Goal: Information Seeking & Learning: Check status

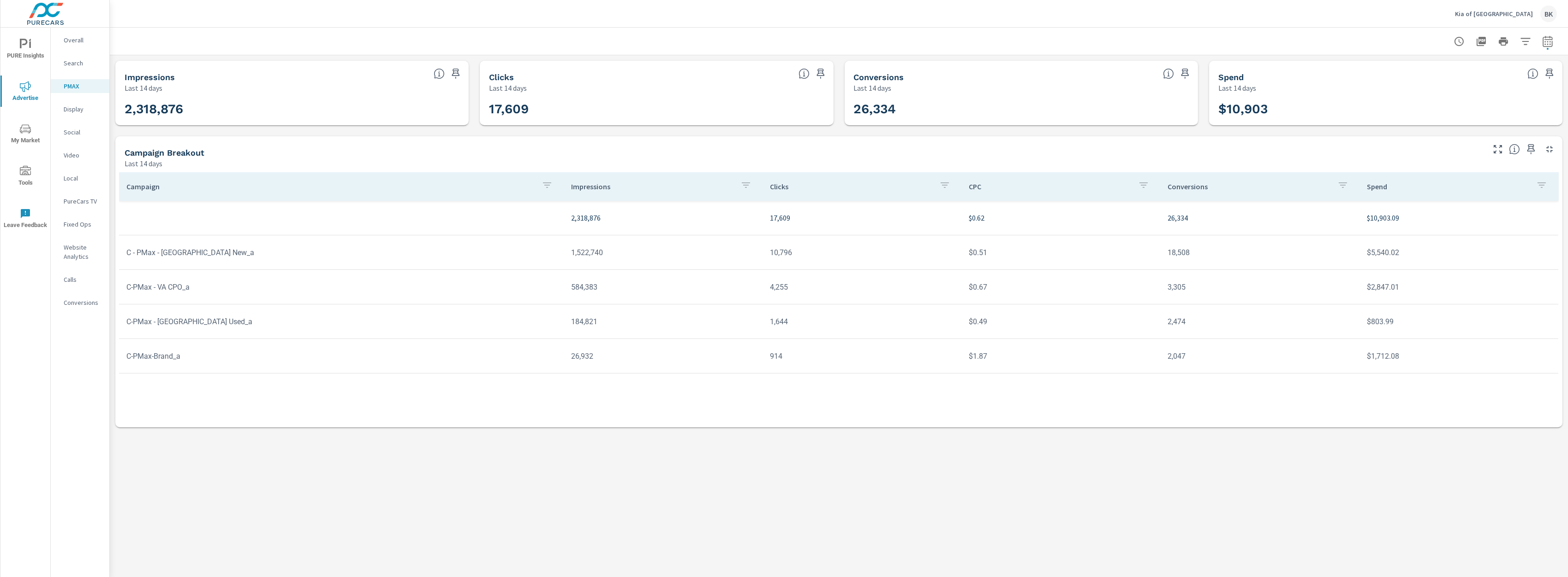
click at [27, 88] on icon "nav menu" at bounding box center [26, 86] width 11 height 11
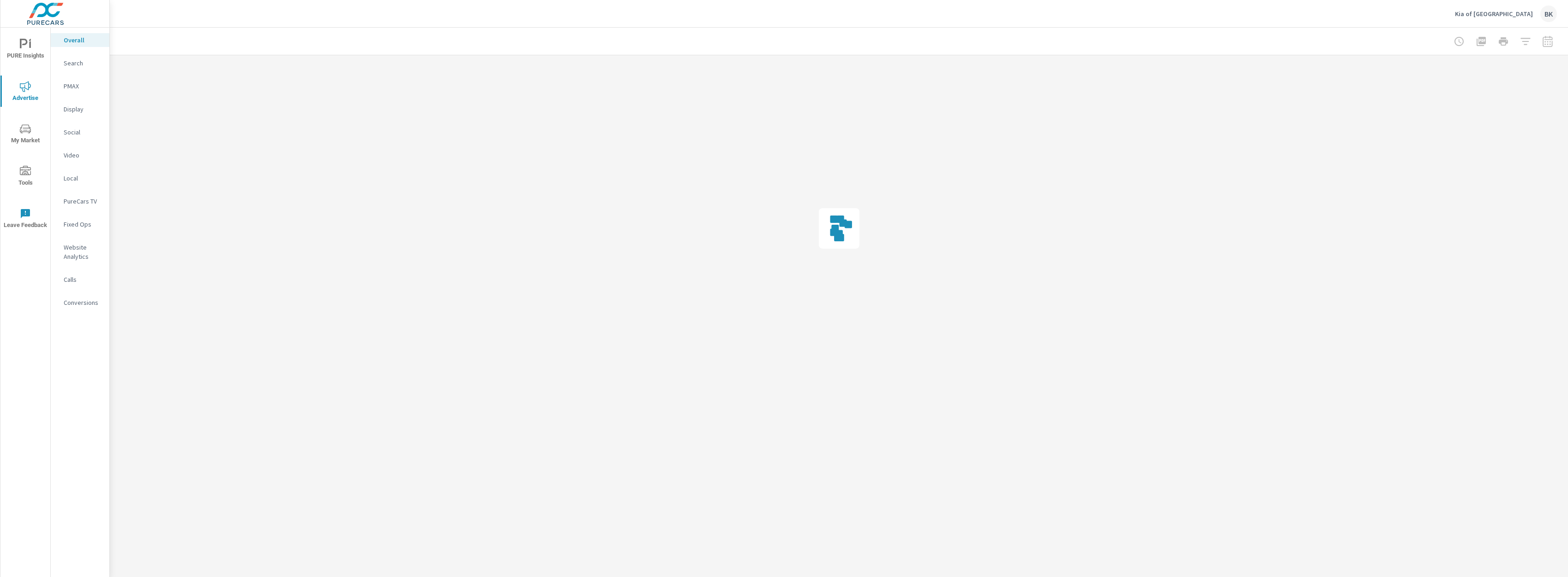
click at [75, 64] on p "Search" at bounding box center [83, 64] width 38 height 9
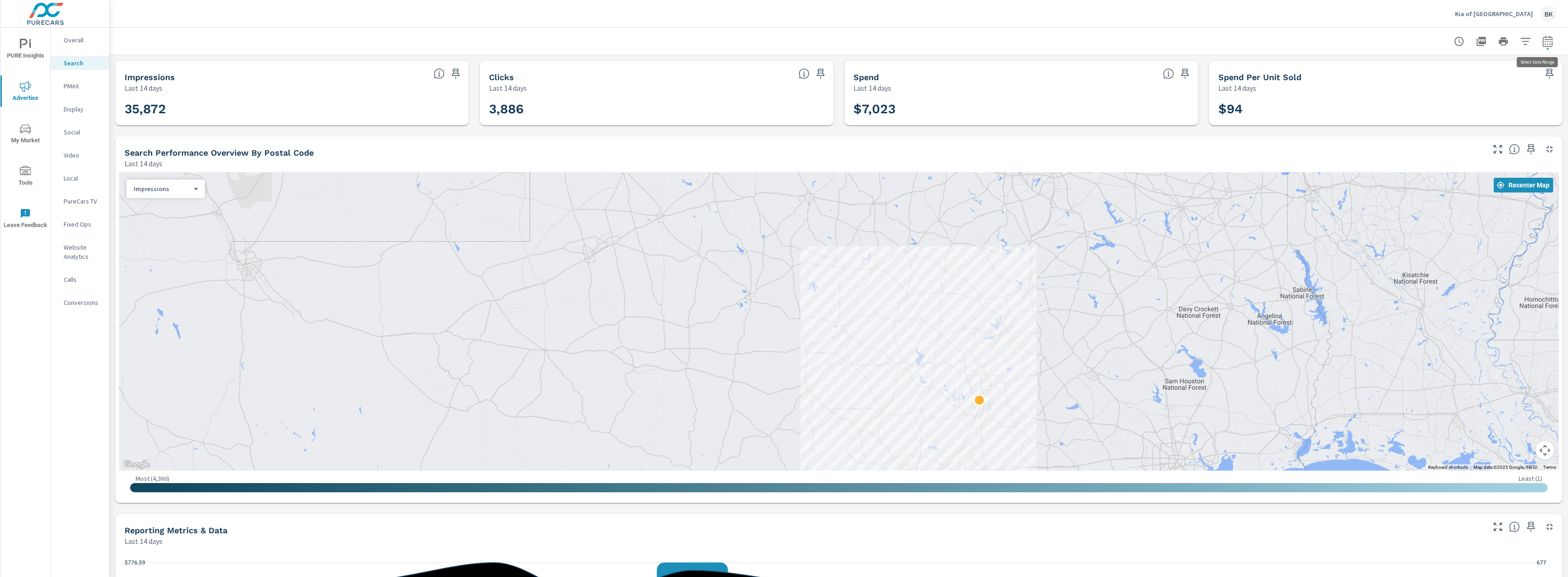
drag, startPoint x: 1538, startPoint y: 41, endPoint x: 1536, endPoint y: 47, distance: 6.3
click at [1541, 41] on icon "button" at bounding box center [1547, 42] width 11 height 11
click at [1492, 81] on select "Custom [DATE] Last week Last 7 days Last 14 days Last 30 days Last 45 days Last…" at bounding box center [1466, 80] width 92 height 18
click at [1421, 71] on select "Custom [DATE] Last week Last 7 days Last 14 days Last 30 days Last 45 days Last…" at bounding box center [1466, 80] width 92 height 18
select select "Last 30 days"
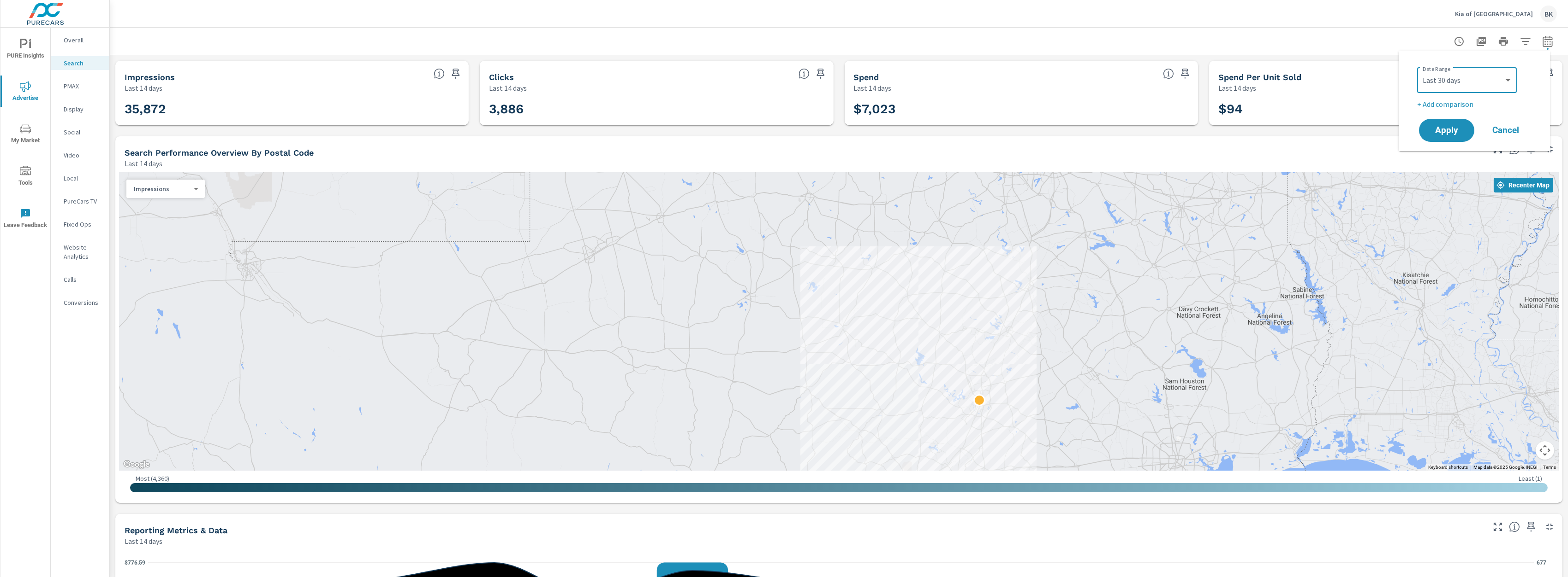
click at [1451, 140] on button "Apply" at bounding box center [1446, 130] width 55 height 23
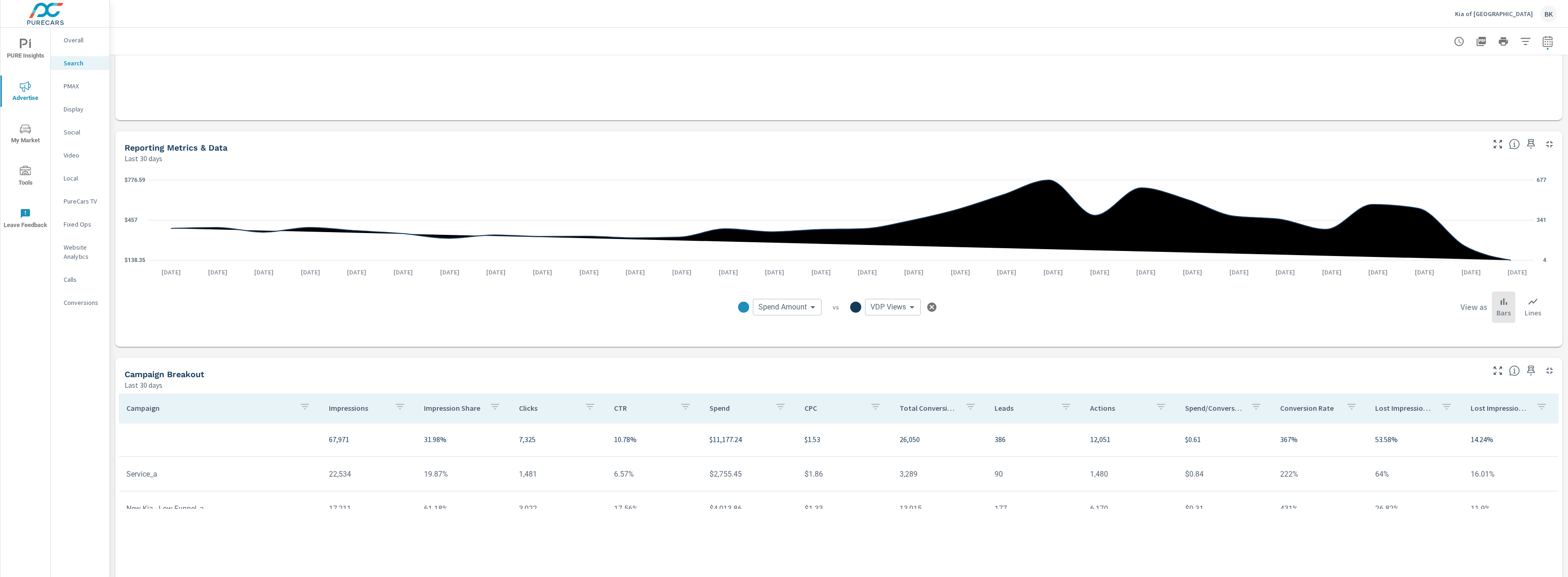
scroll to position [460, 0]
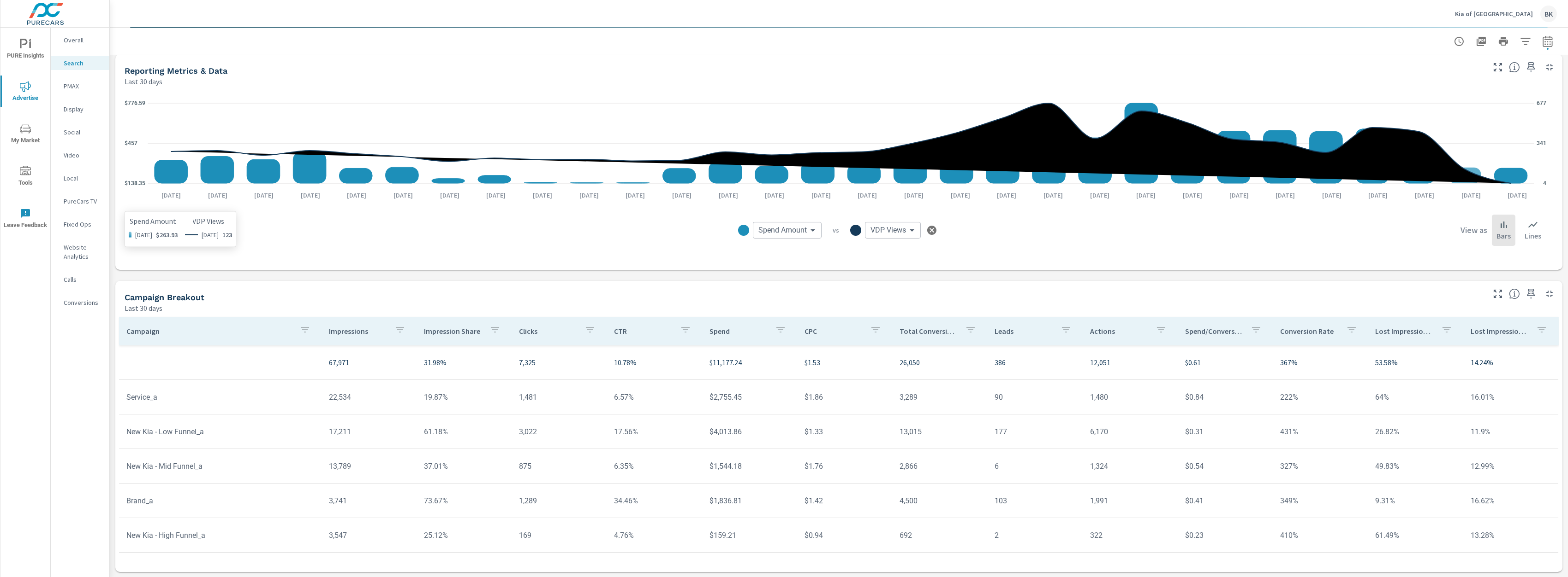
click at [1509, 177] on rect at bounding box center [1510, 176] width 33 height 15
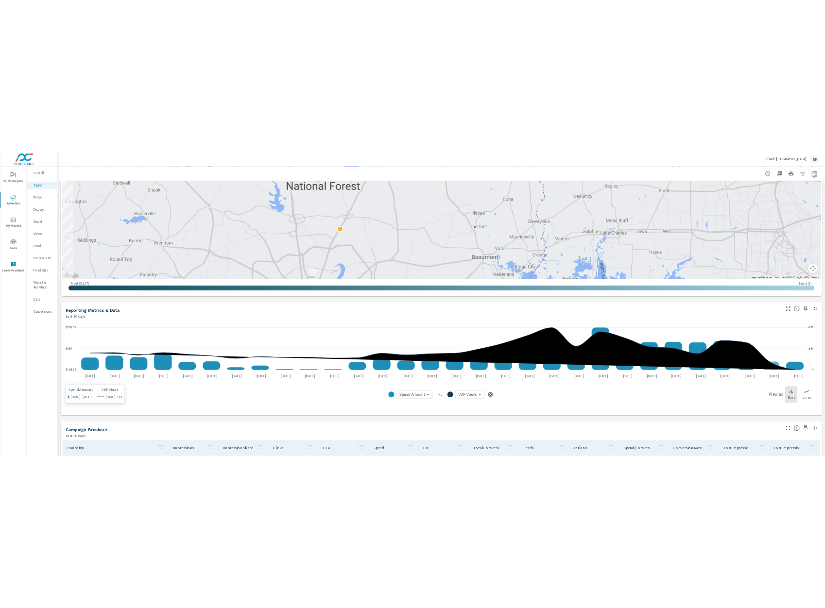
scroll to position [0, 0]
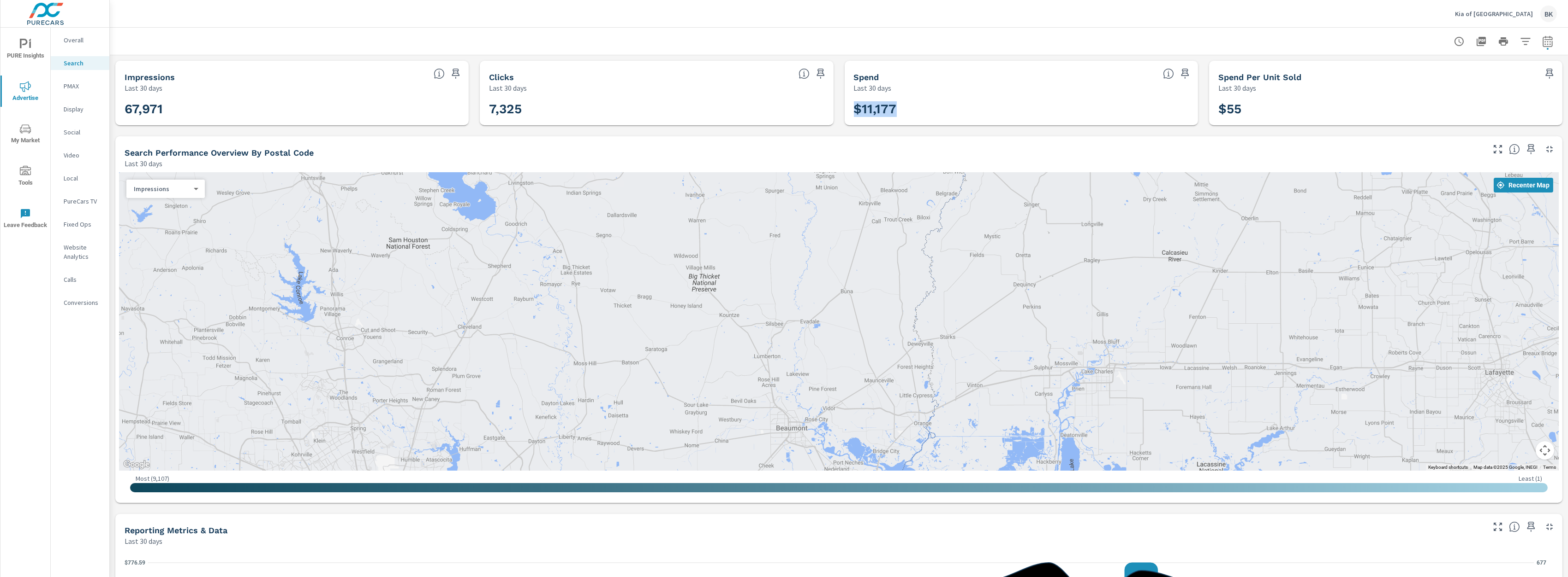
drag, startPoint x: 919, startPoint y: 116, endPoint x: 839, endPoint y: 112, distance: 80.1
click at [839, 112] on div "Impressions Last 30 days 67,971 Clicks Last 30 days 7,325 Spend Last 30 days $1…" at bounding box center [839, 546] width 1458 height 982
click at [1541, 42] on icon "button" at bounding box center [1547, 42] width 11 height 11
click at [1492, 74] on select "Custom [DATE] Last week Last 7 days Last 14 days Last 30 days Last 45 days Last…" at bounding box center [1466, 80] width 92 height 18
click at [1421, 71] on select "Custom [DATE] Last week Last 7 days Last 14 days Last 30 days Last 45 days Last…" at bounding box center [1466, 80] width 92 height 18
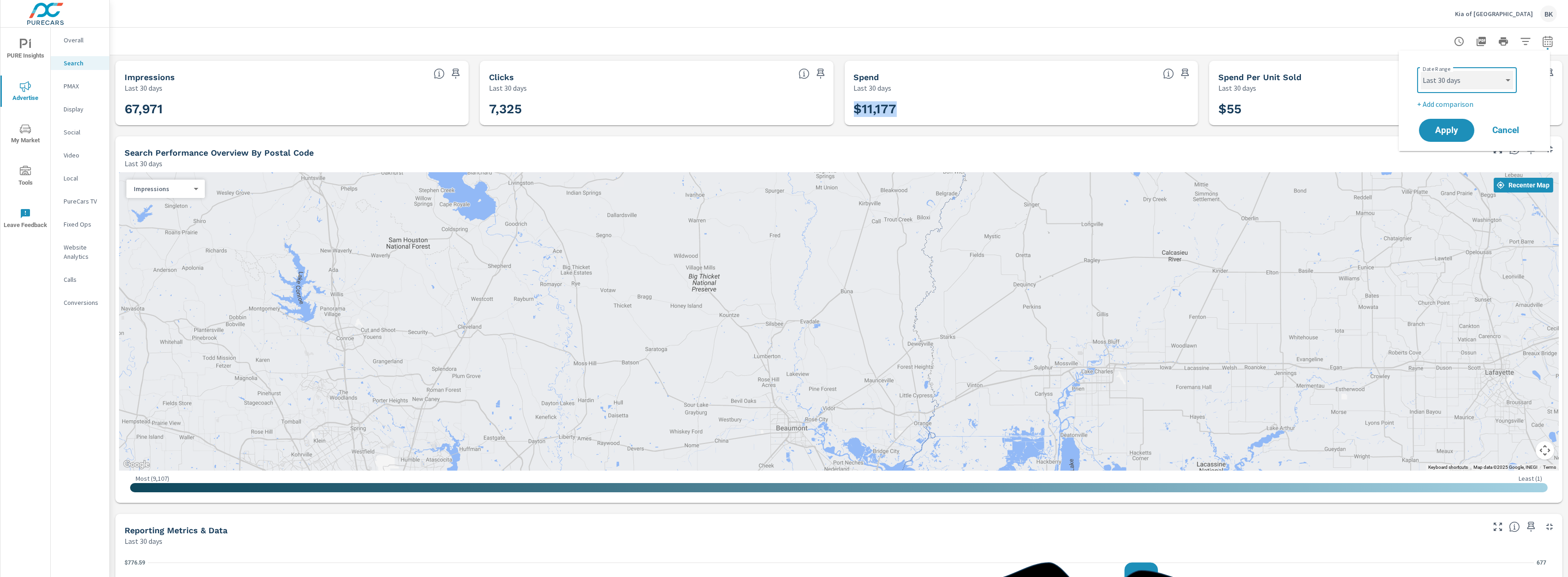
select select "custom"
click at [1453, 121] on input "[DATE]" at bounding box center [1443, 115] width 51 height 18
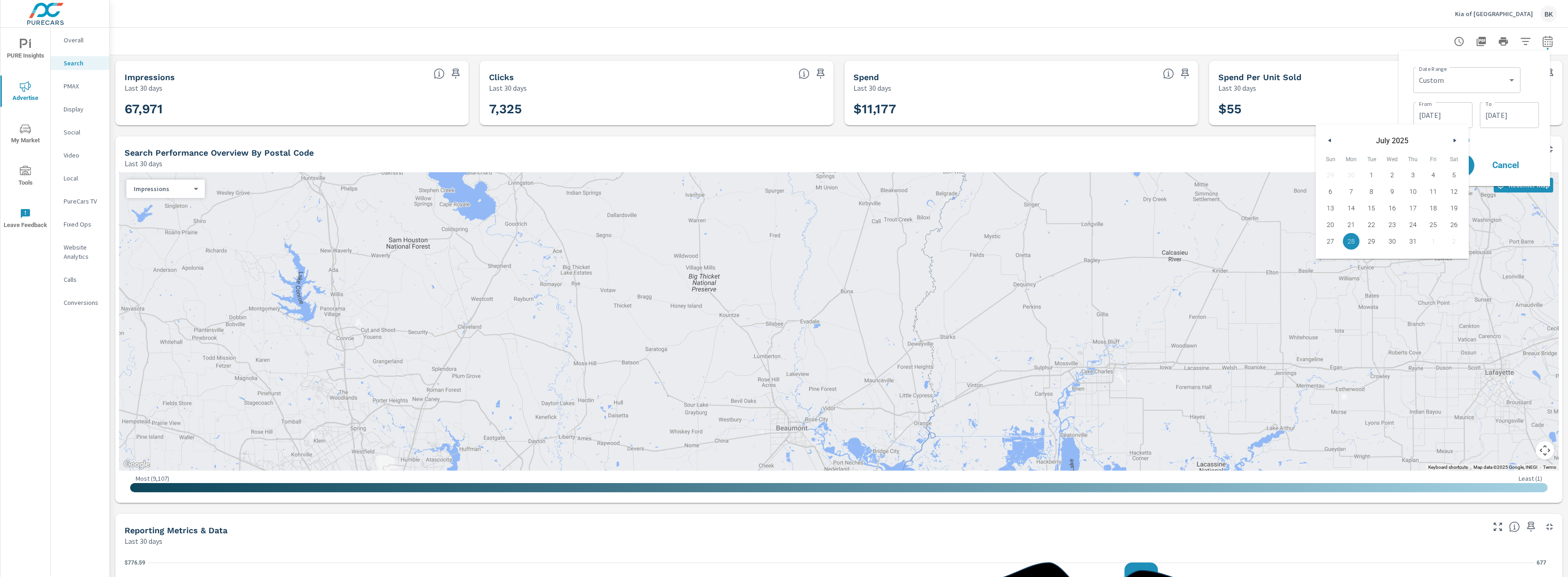
click at [1455, 140] on icon "button" at bounding box center [1455, 140] width 5 height 4
click at [1436, 175] on span "1" at bounding box center [1433, 175] width 21 height 12
type input "[DATE]"
click at [1514, 138] on p "+ Add comparison" at bounding box center [1476, 140] width 125 height 11
select select "Previous period"
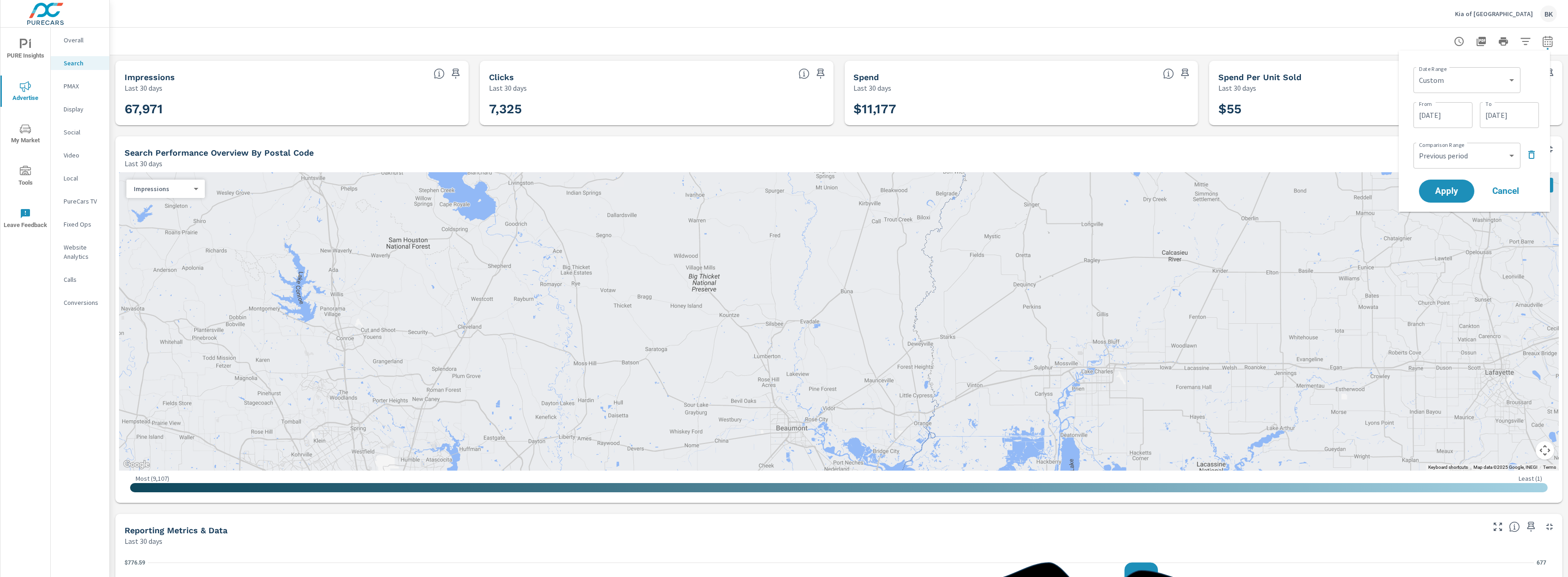
click at [1519, 120] on input "[DATE]" at bounding box center [1509, 115] width 51 height 18
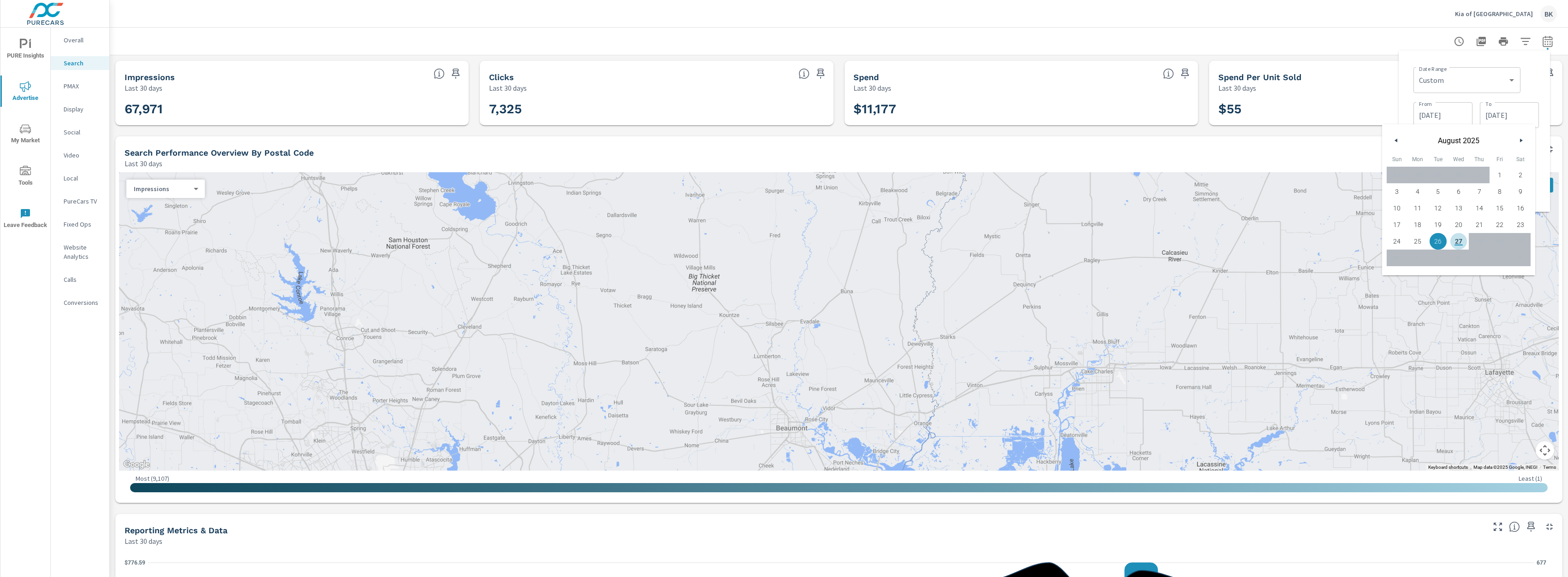
click at [1462, 245] on span "27" at bounding box center [1459, 241] width 21 height 12
type input "[DATE]"
click at [1538, 185] on div "Date Range Custom [DATE] Last week Last 7 days Last 14 days Last 30 days Last 4…" at bounding box center [1474, 131] width 137 height 146
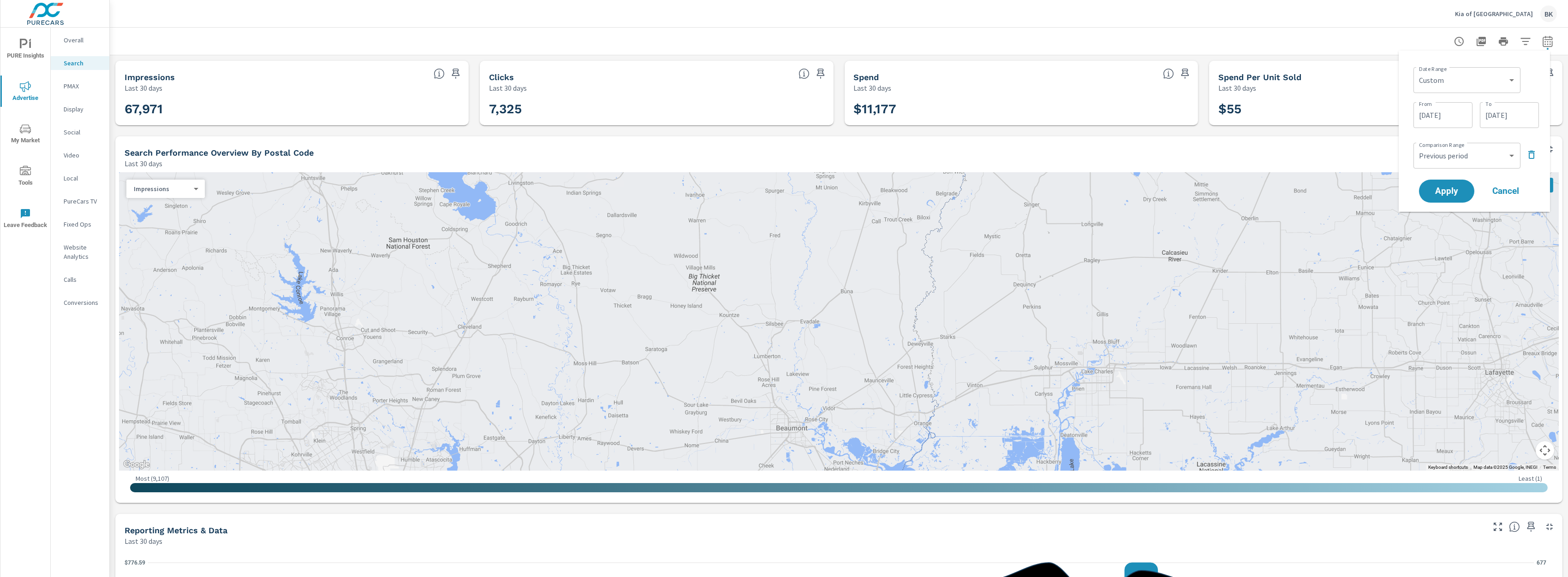
click at [1445, 193] on span "Apply" at bounding box center [1445, 191] width 37 height 9
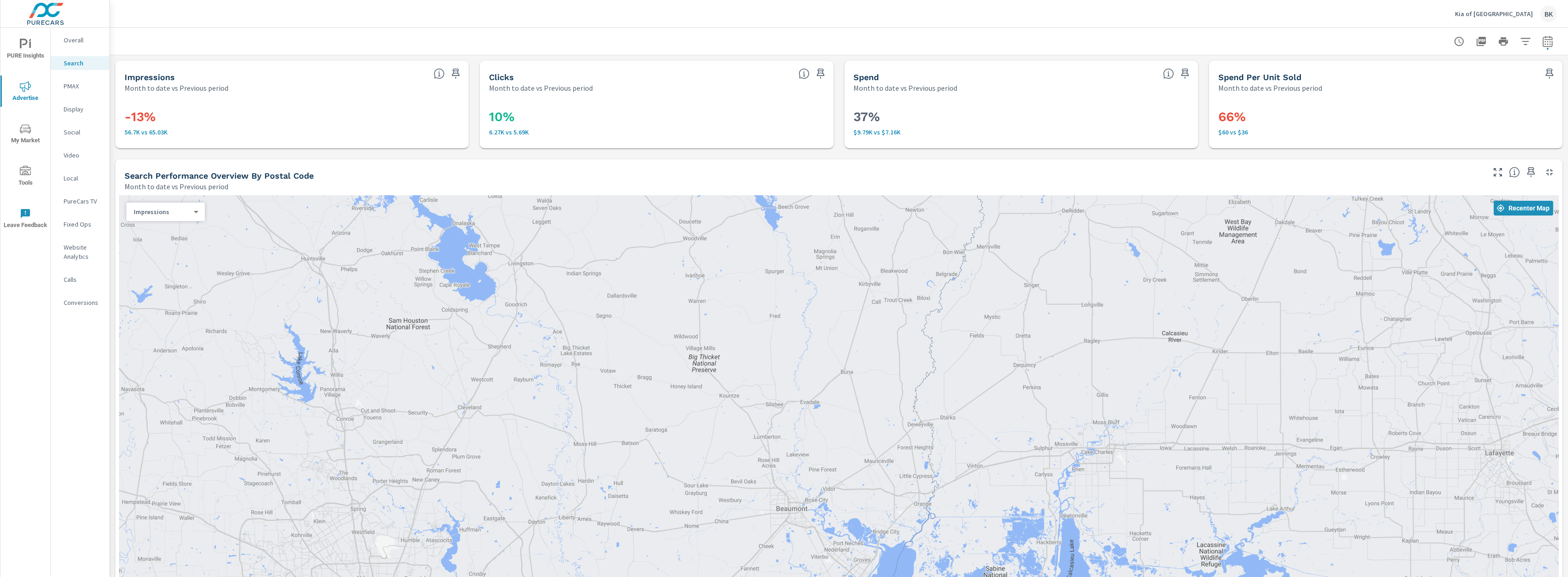
click at [25, 91] on icon "nav menu" at bounding box center [26, 85] width 11 height 10
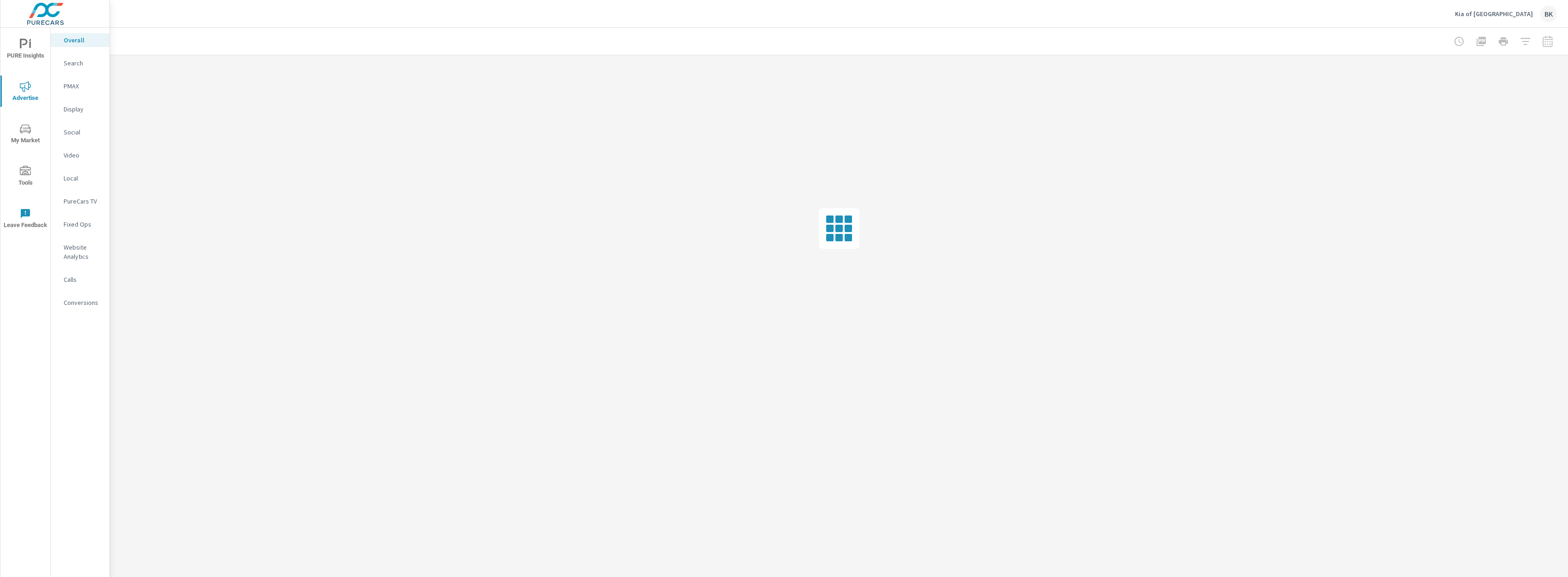
click at [77, 66] on p "Search" at bounding box center [83, 64] width 38 height 9
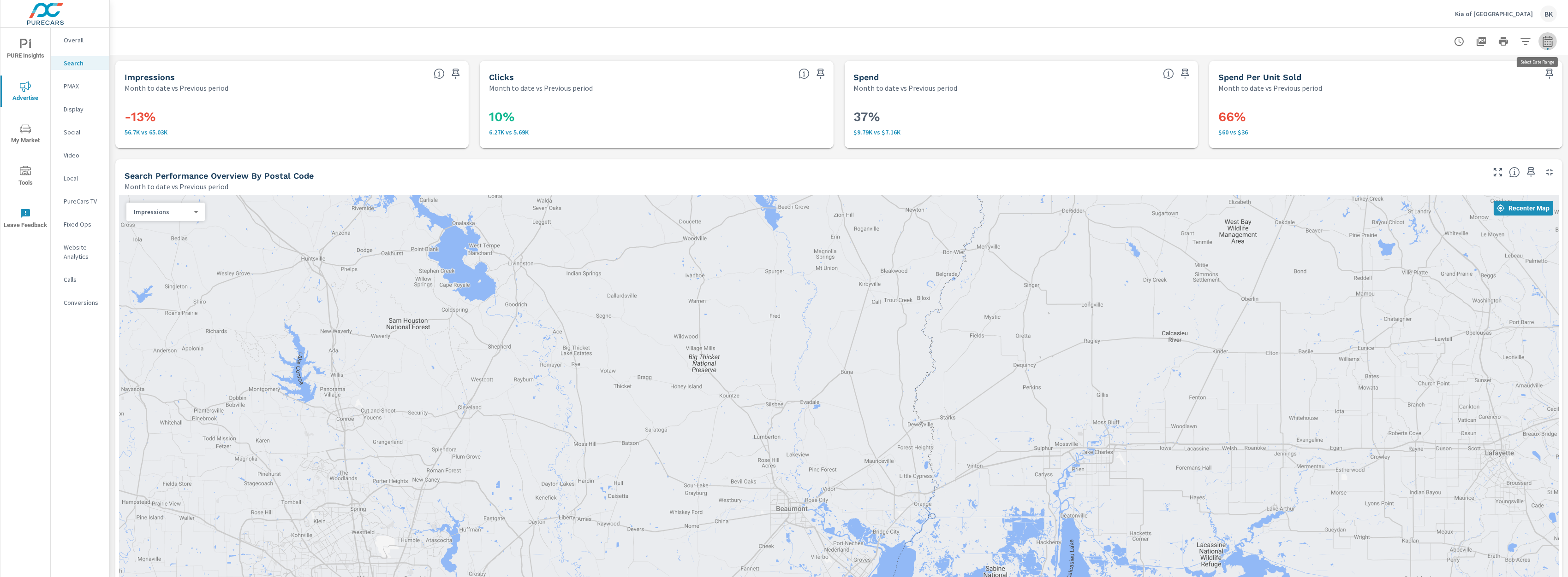
click at [1541, 43] on icon "button" at bounding box center [1547, 42] width 11 height 11
select select "Month to date"
select select "Previous period"
click at [1528, 121] on icon "button" at bounding box center [1528, 120] width 11 height 11
click at [1456, 126] on span "Apply" at bounding box center [1445, 130] width 37 height 9
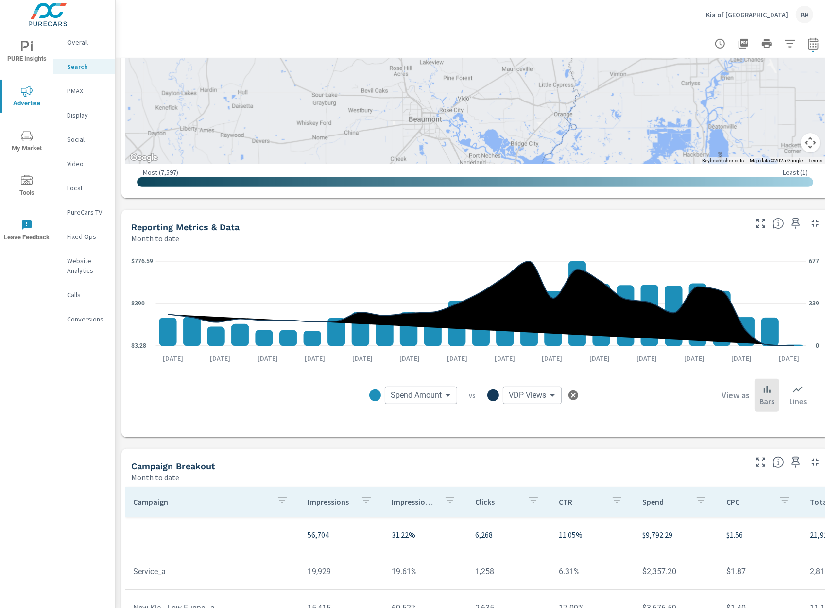
scroll to position [340, 0]
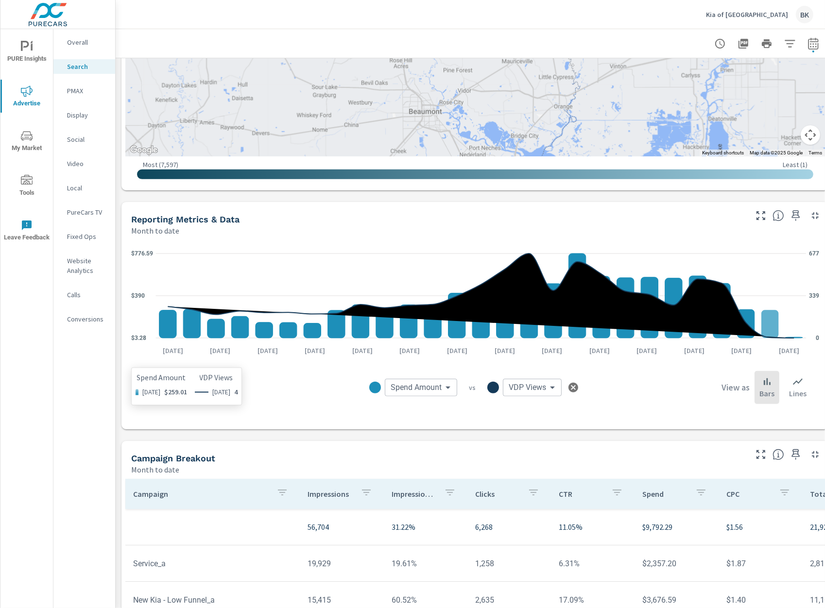
click at [772, 332] on rect at bounding box center [769, 324] width 17 height 28
click at [794, 383] on icon at bounding box center [798, 382] width 10 height 6
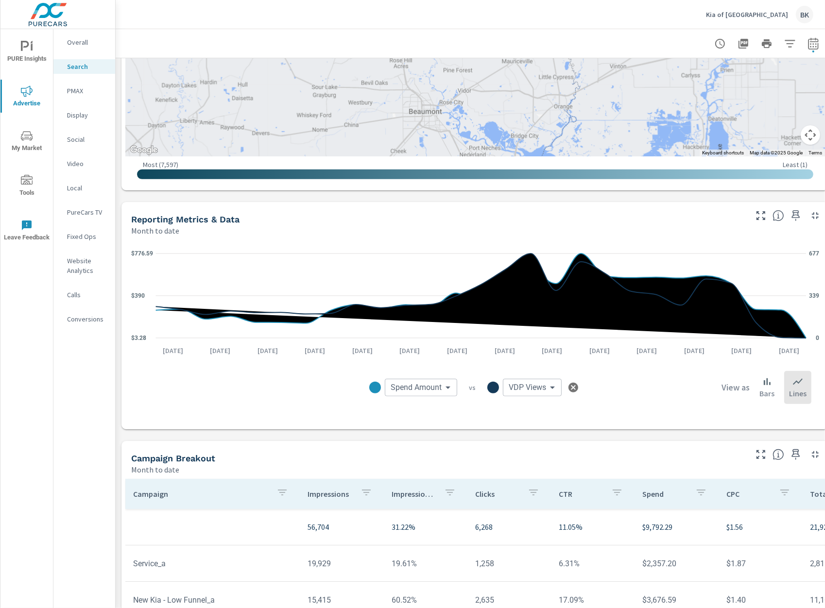
click at [770, 386] on icon at bounding box center [767, 382] width 12 height 12
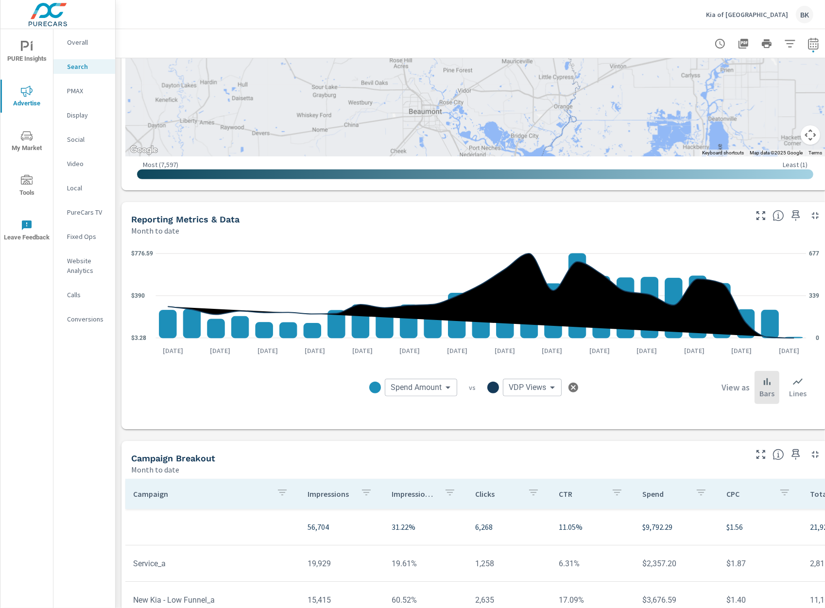
scroll to position [194, 0]
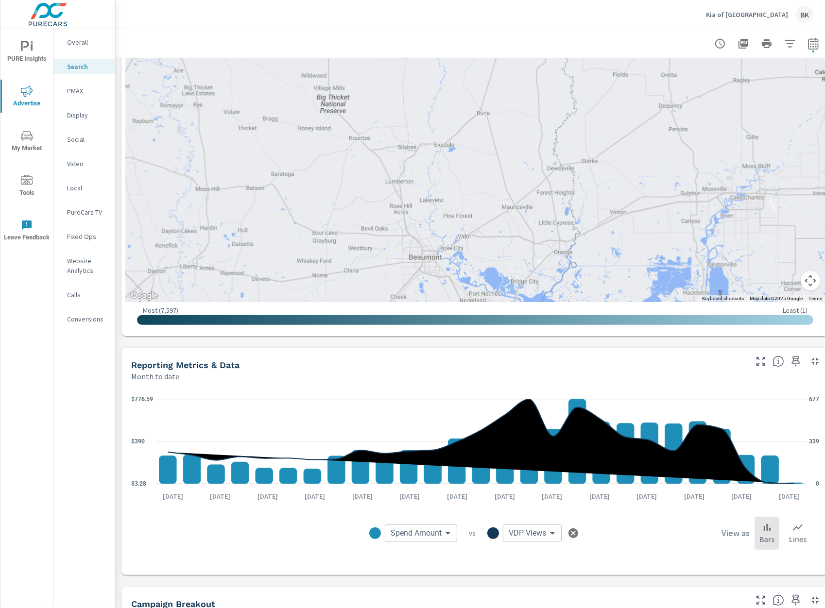
click at [816, 46] on icon "button" at bounding box center [813, 44] width 12 height 12
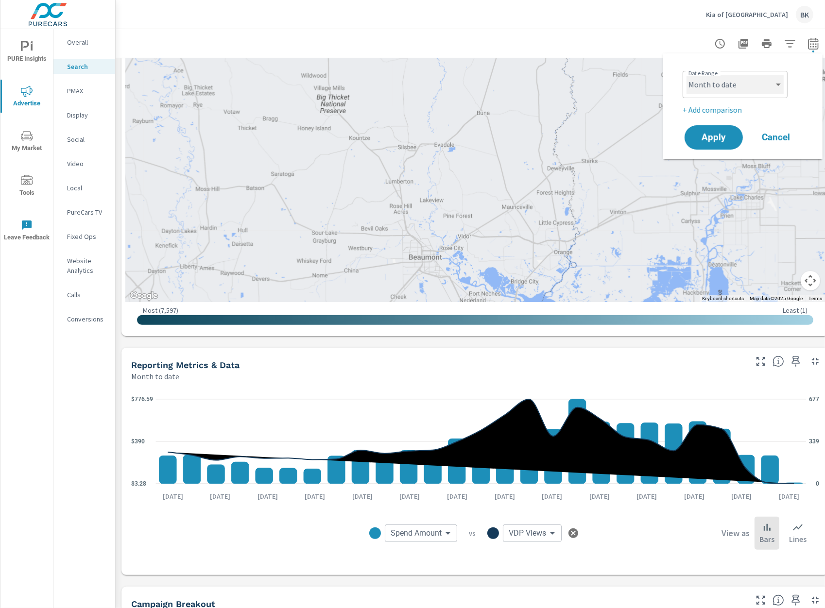
click at [743, 82] on select "Custom [DATE] Last week Last 7 days Last 14 days Last 30 days Last 45 days Last…" at bounding box center [734, 84] width 97 height 19
click at [686, 75] on select "Custom [DATE] Last week Last 7 days Last 14 days Last 30 days Last 45 days Last…" at bounding box center [734, 84] width 97 height 19
select select "custom"
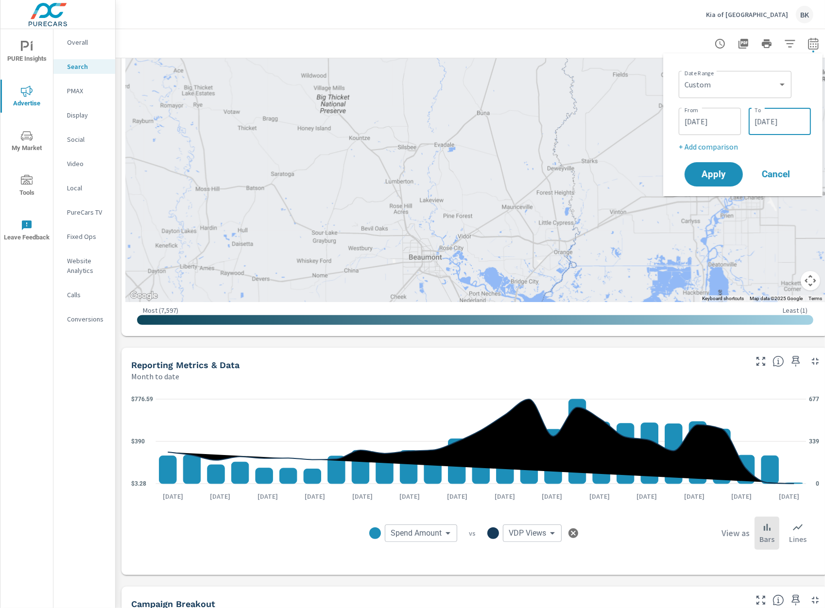
click at [788, 127] on input "[DATE]" at bounding box center [779, 121] width 54 height 19
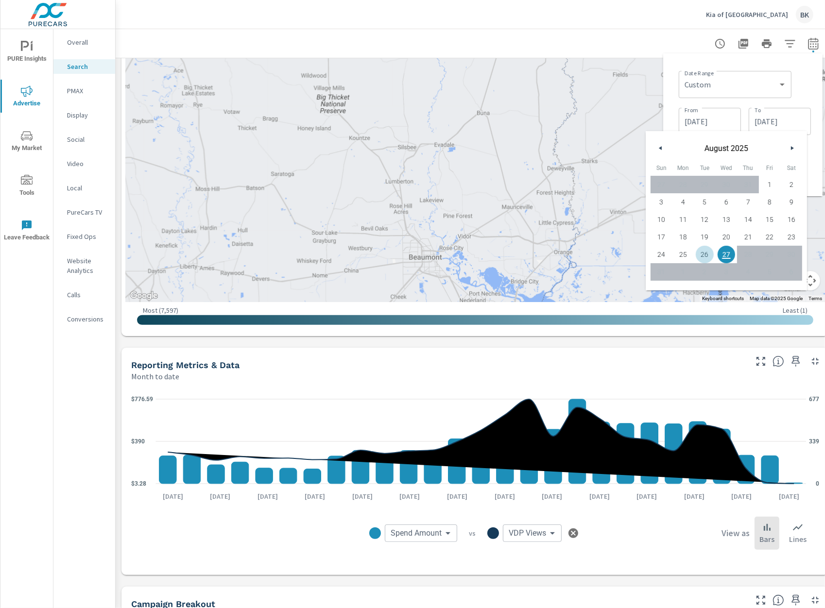
click at [705, 256] on span "26" at bounding box center [704, 254] width 22 height 13
type input "[DATE]"
click at [811, 177] on div "Date Range Custom [DATE] Last week Last 7 days Last 14 days Last 30 days Last 4…" at bounding box center [743, 124] width 144 height 127
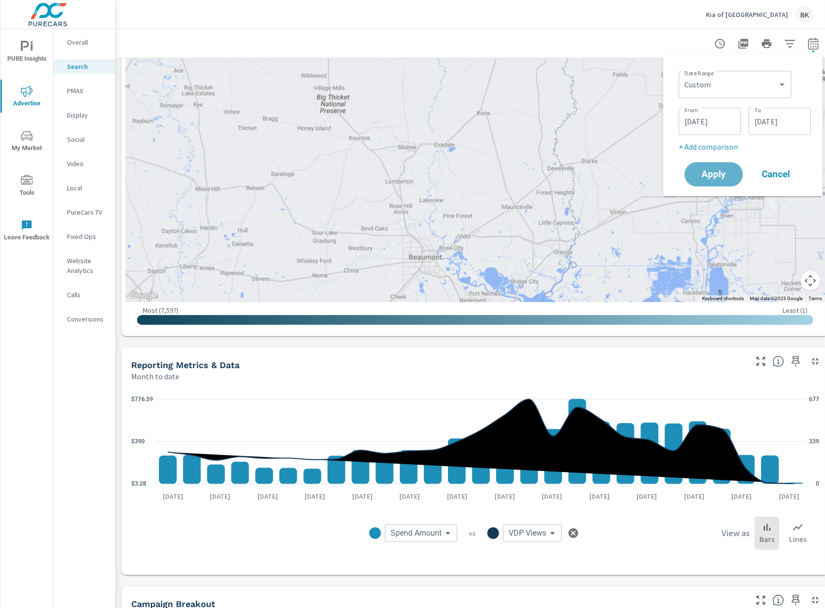
click at [692, 171] on button "Apply" at bounding box center [713, 174] width 58 height 24
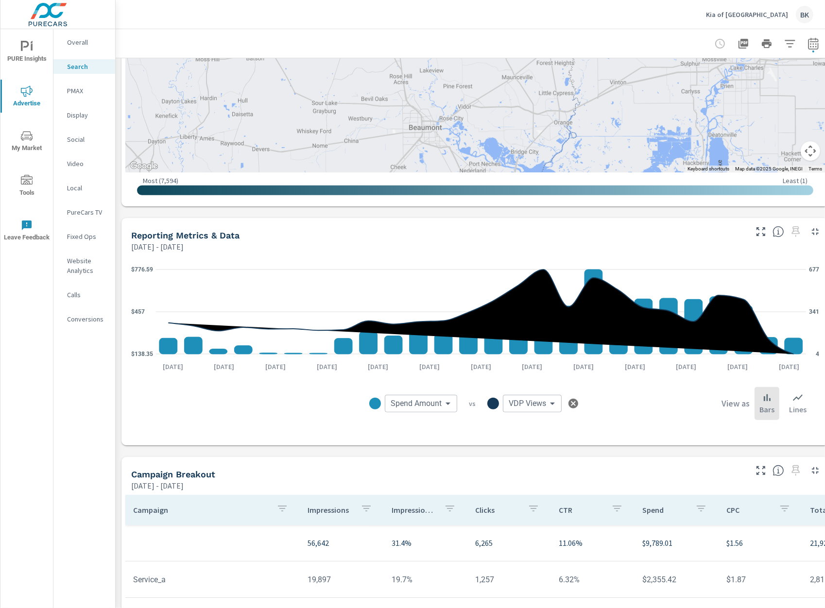
scroll to position [340, 0]
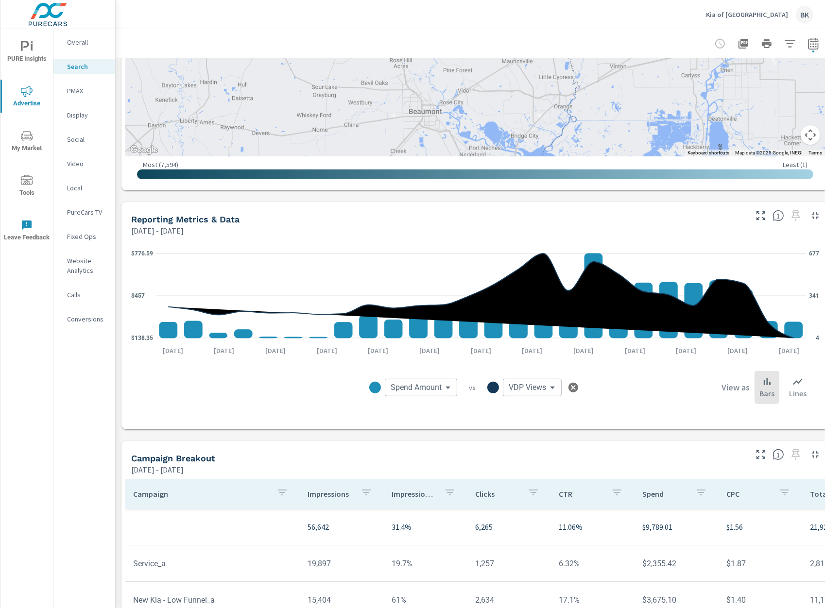
click at [547, 387] on body "PURE Insights Advertise My Market Tools Leave Feedback Overall Search PMAX Disp…" at bounding box center [412, 304] width 825 height 608
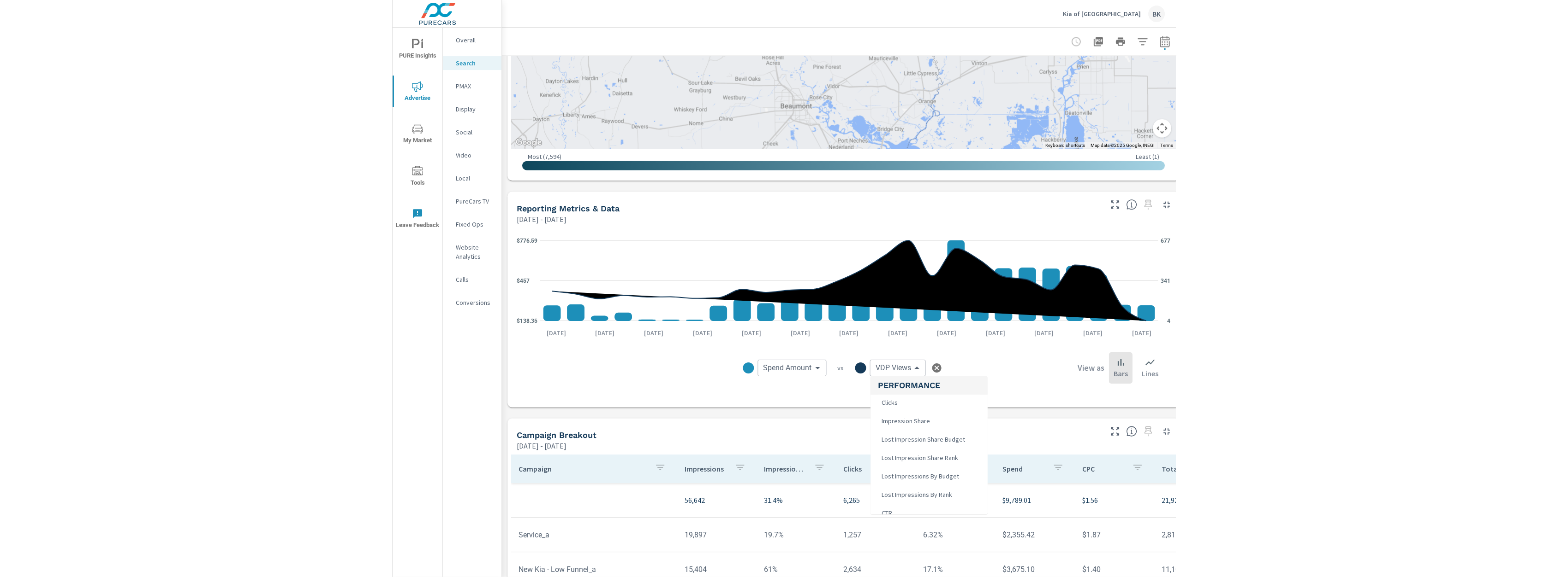
scroll to position [0, 0]
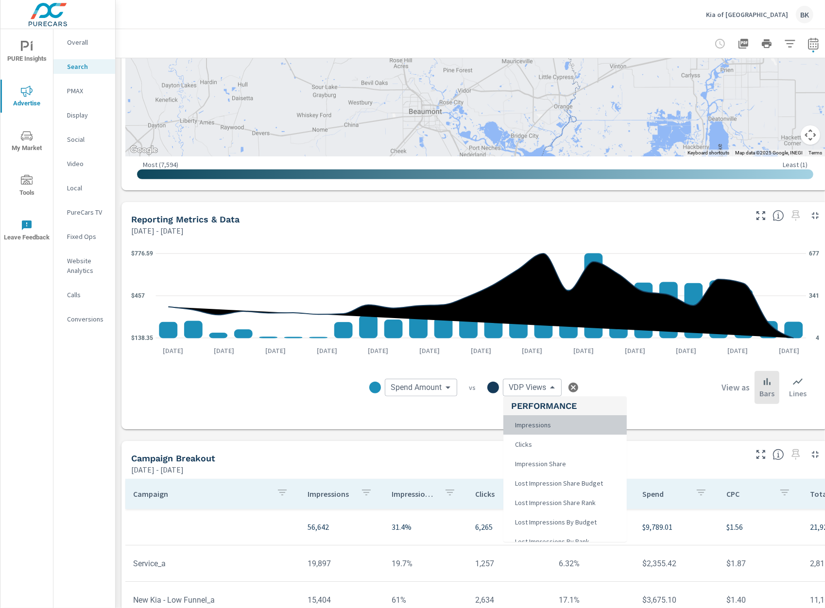
click at [550, 427] on span "Impressions" at bounding box center [532, 425] width 42 height 14
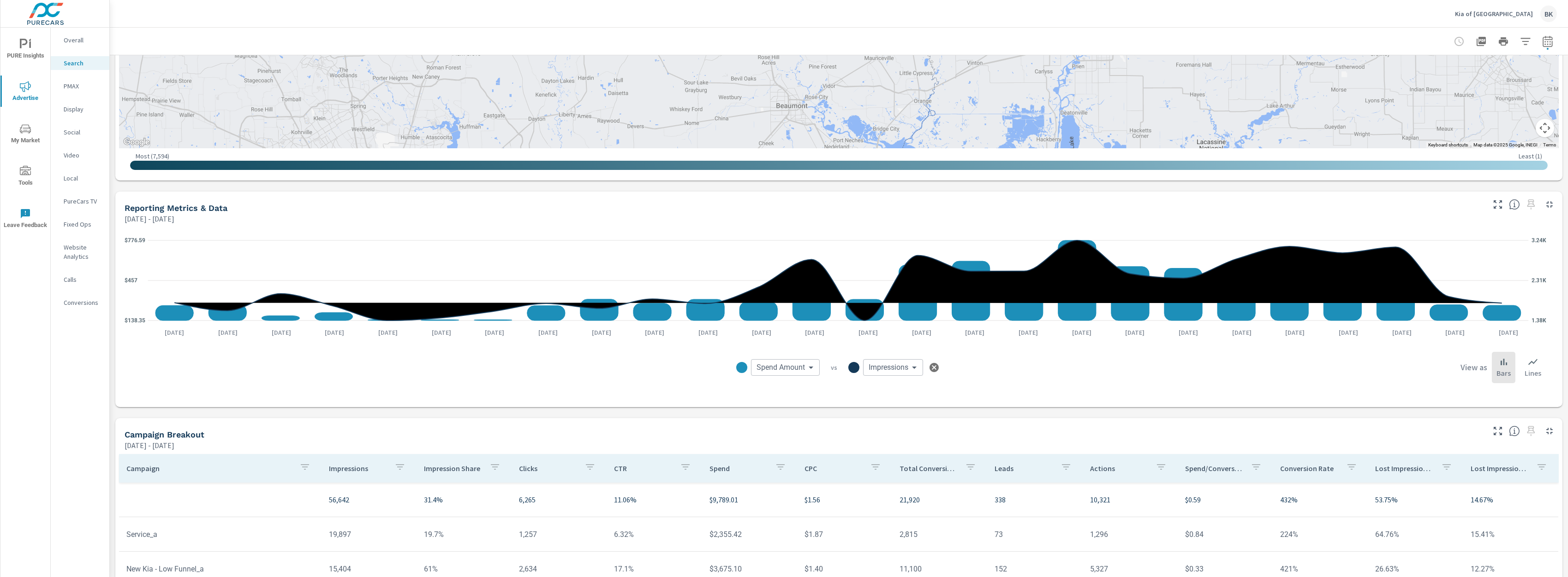
click at [917, 307] on rect at bounding box center [917, 292] width 38 height 56
click at [911, 373] on body "PURE Insights Advertise My Market Tools Leave Feedback Overall Search PMAX Disp…" at bounding box center [784, 288] width 1568 height 577
click at [901, 433] on li "VDP Views" at bounding box center [918, 429] width 117 height 18
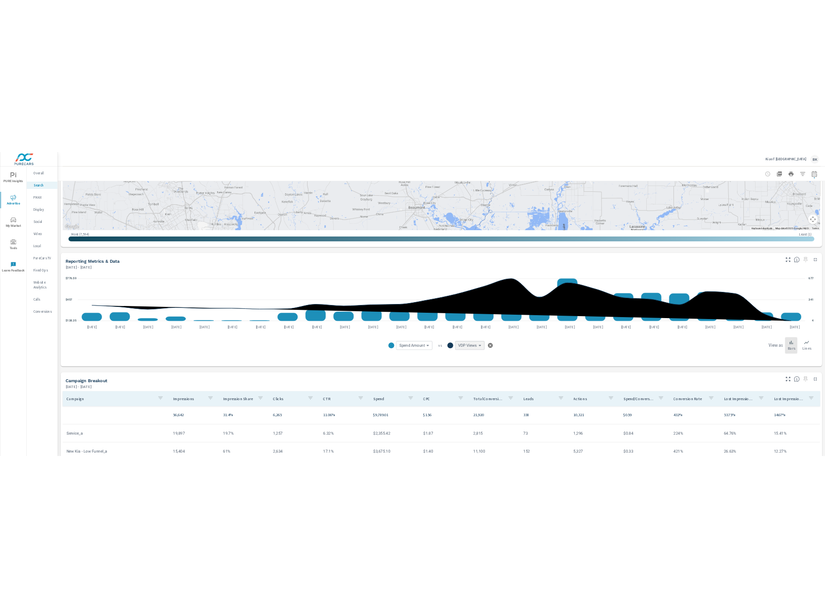
scroll to position [359, 0]
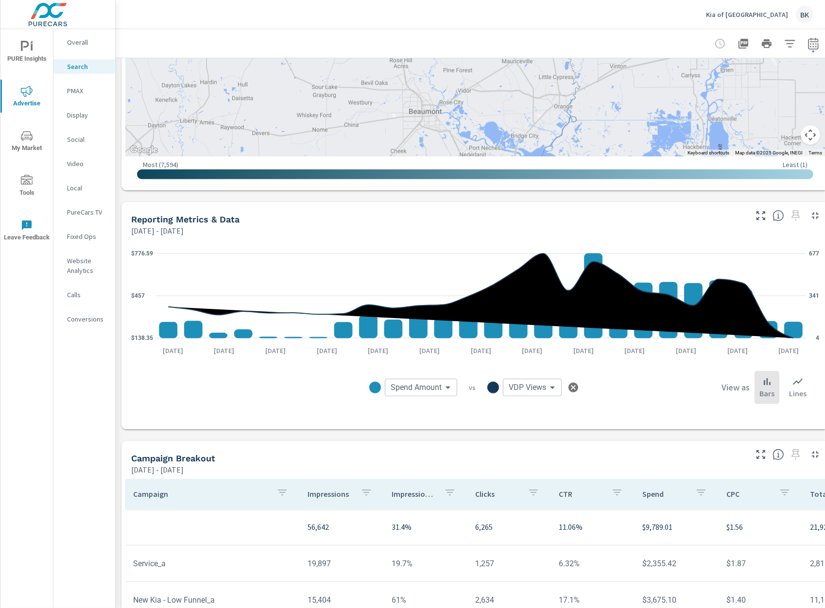
click at [762, 215] on icon "button" at bounding box center [761, 216] width 12 height 12
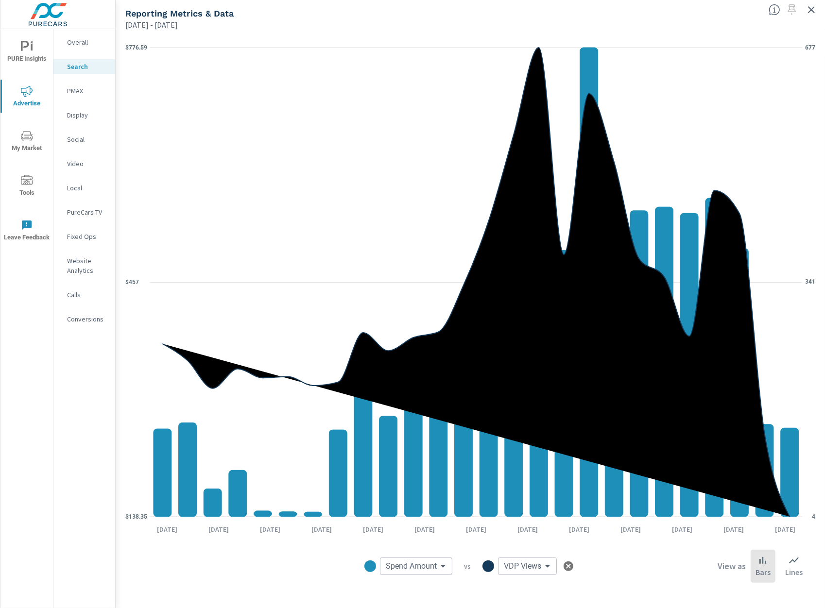
click at [525, 564] on body "PURE Insights Advertise My Market Tools Leave Feedback Overall Search PMAX Disp…" at bounding box center [412, 304] width 825 height 608
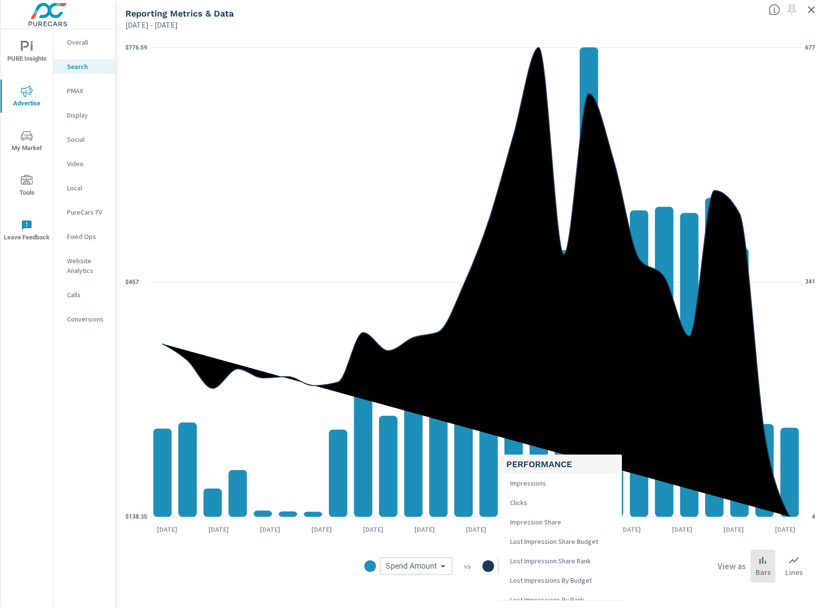
click at [540, 484] on span "Impressions" at bounding box center [527, 483] width 42 height 14
type input "Impressions"
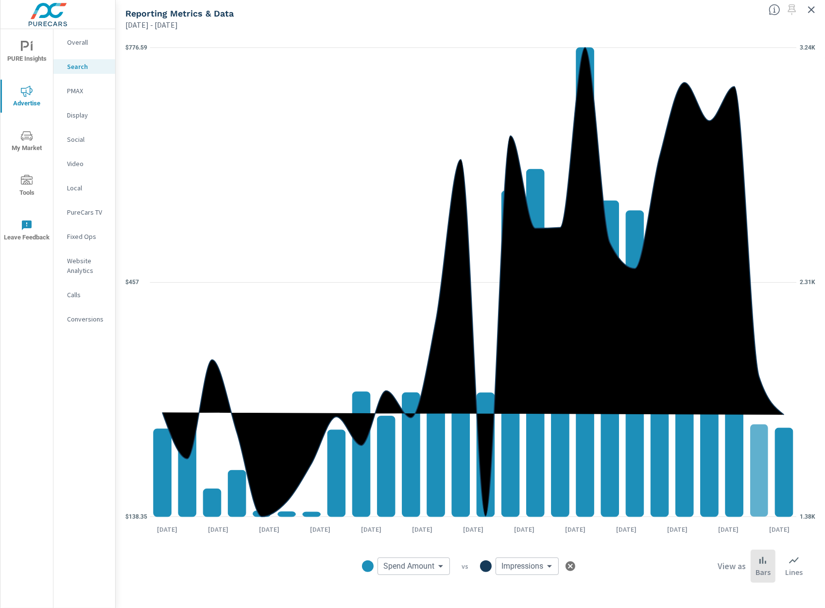
click at [781, 487] on rect at bounding box center [784, 472] width 18 height 89
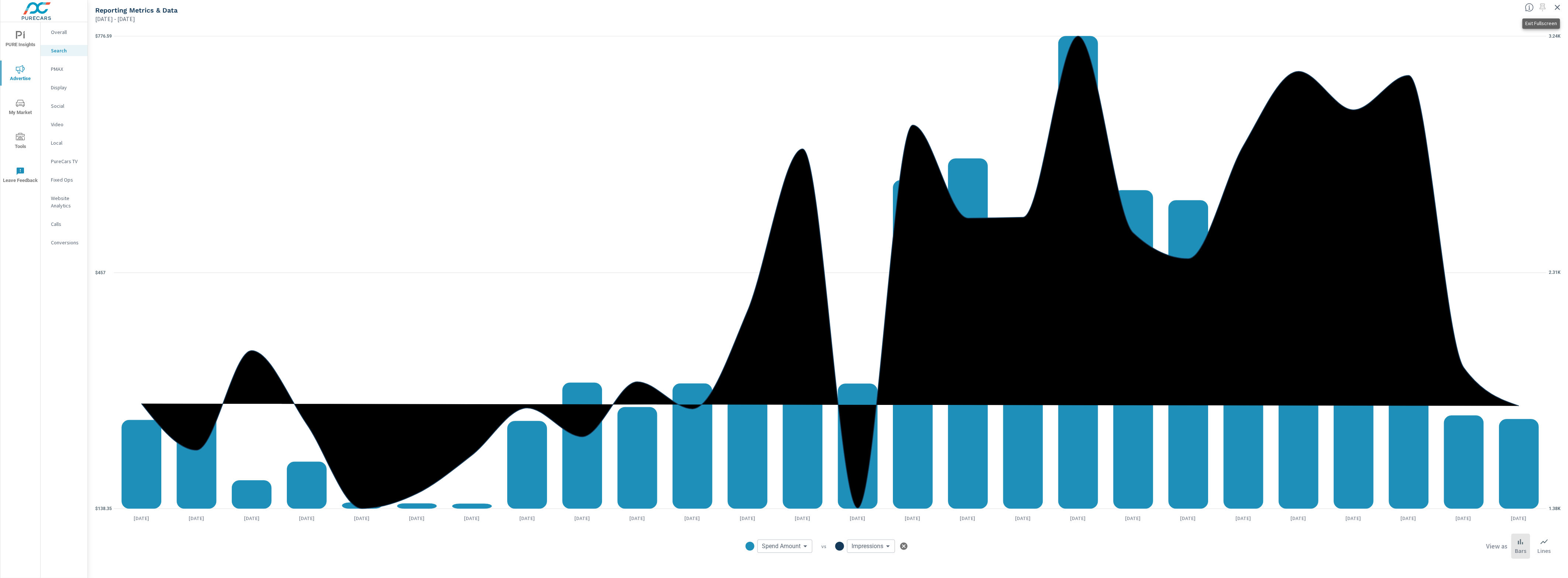
click at [1254, 8] on icon "button" at bounding box center [1558, 8] width 9 height 9
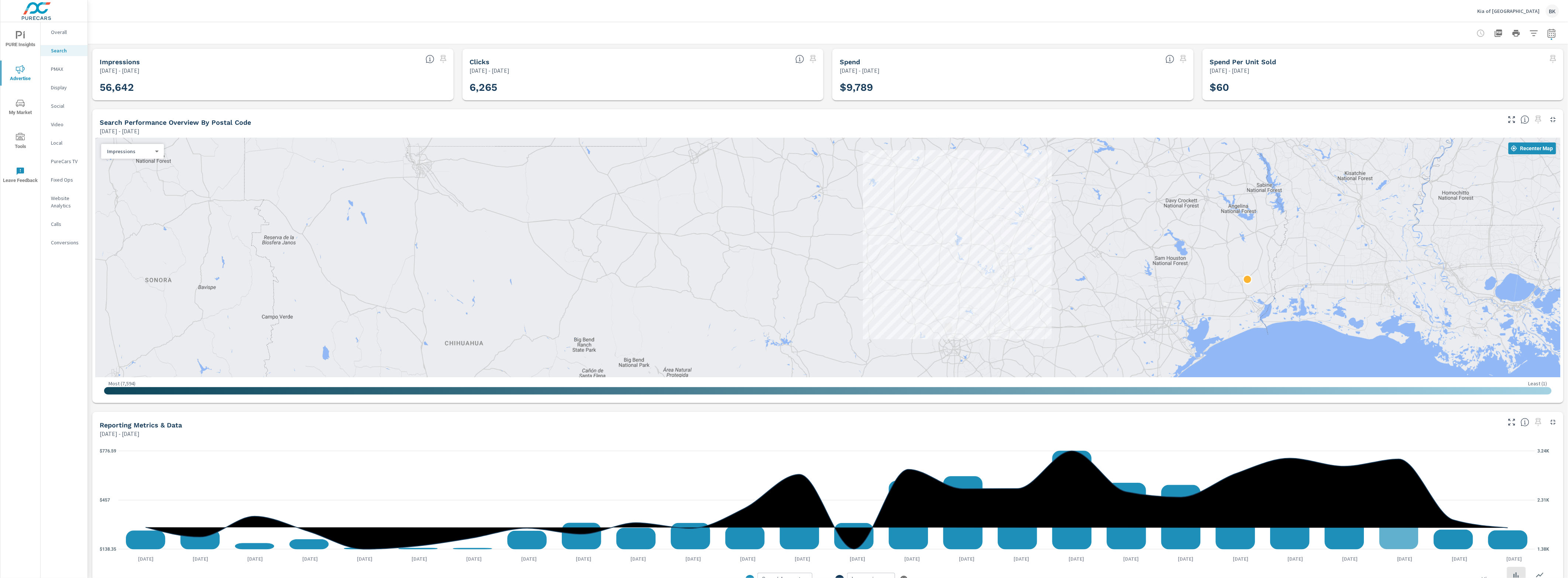
scroll to position [92, 0]
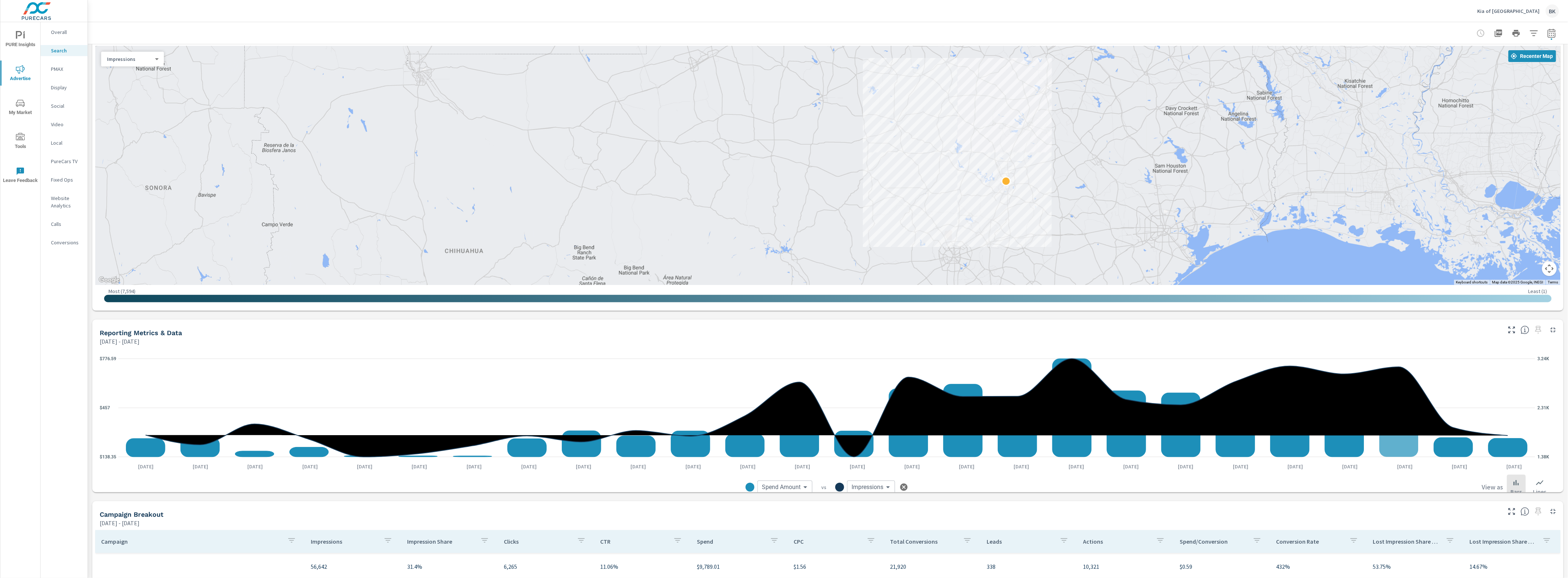
click at [1254, 437] on rect at bounding box center [1399, 429] width 39 height 56
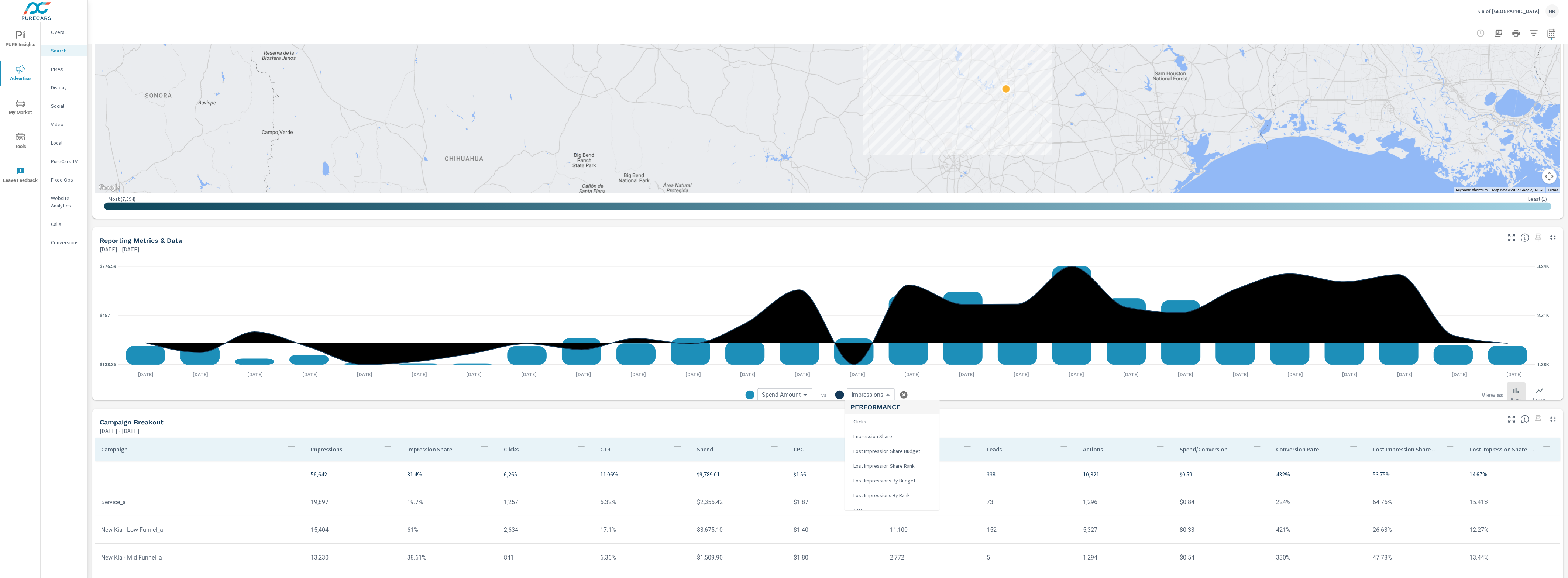
scroll to position [2, 0]
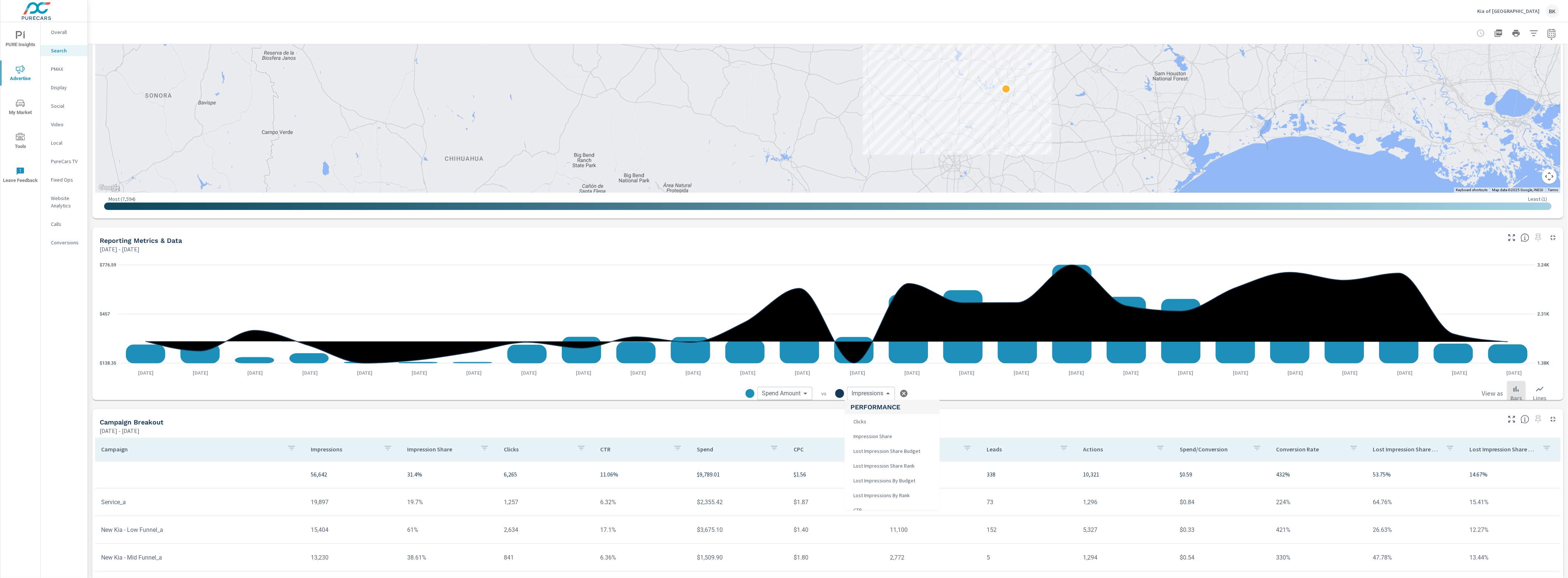
click at [877, 398] on body "PURE Insights Advertise My Market Tools Leave Feedback Overall Search PMAX Disp…" at bounding box center [784, 289] width 1568 height 578
drag, startPoint x: 1095, startPoint y: 387, endPoint x: 1174, endPoint y: 386, distance: 79.0
click at [1095, 386] on div at bounding box center [784, 289] width 1568 height 578
click at [870, 391] on body "PURE Insights Advertise My Market Tools Leave Feedback Overall Search PMAX Disp…" at bounding box center [784, 289] width 1568 height 578
click at [794, 396] on div at bounding box center [784, 289] width 1568 height 578
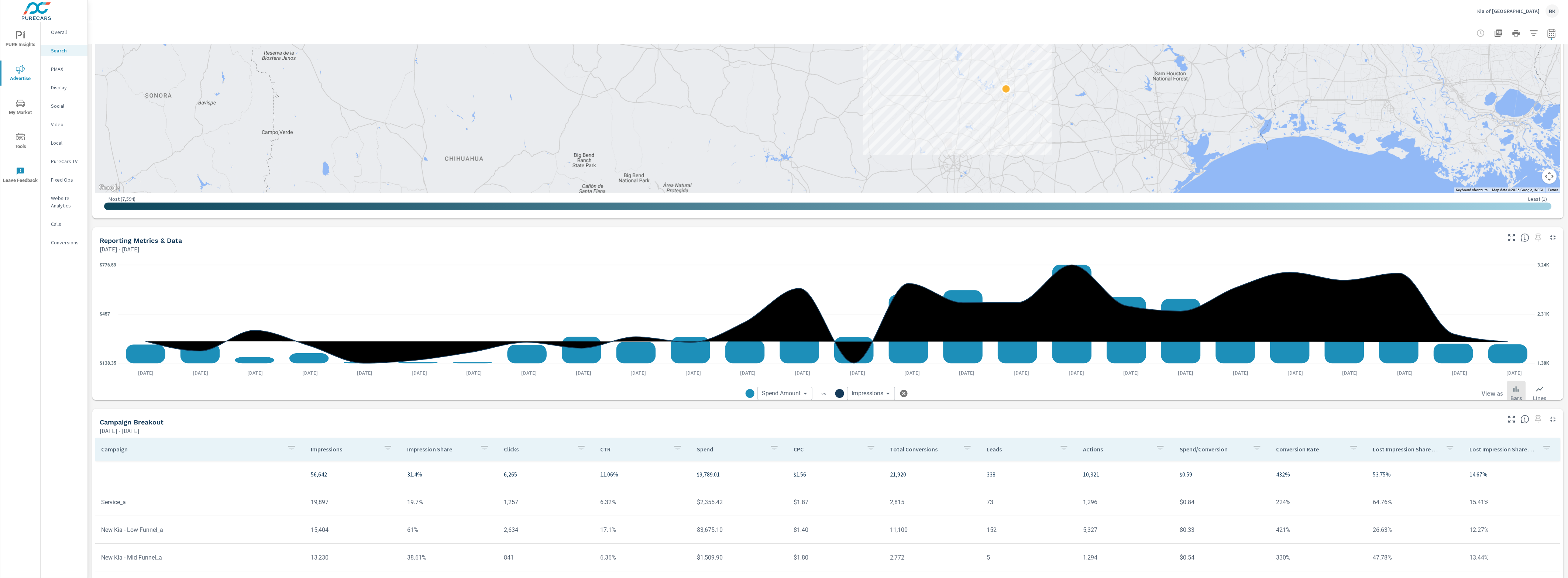
click at [795, 395] on body "PURE Insights Advertise My Market Tools Leave Feedback Overall Search PMAX Disp…" at bounding box center [784, 289] width 1568 height 578
click at [794, 462] on li "VDP Views" at bounding box center [802, 470] width 95 height 14
type input "VDP Views"
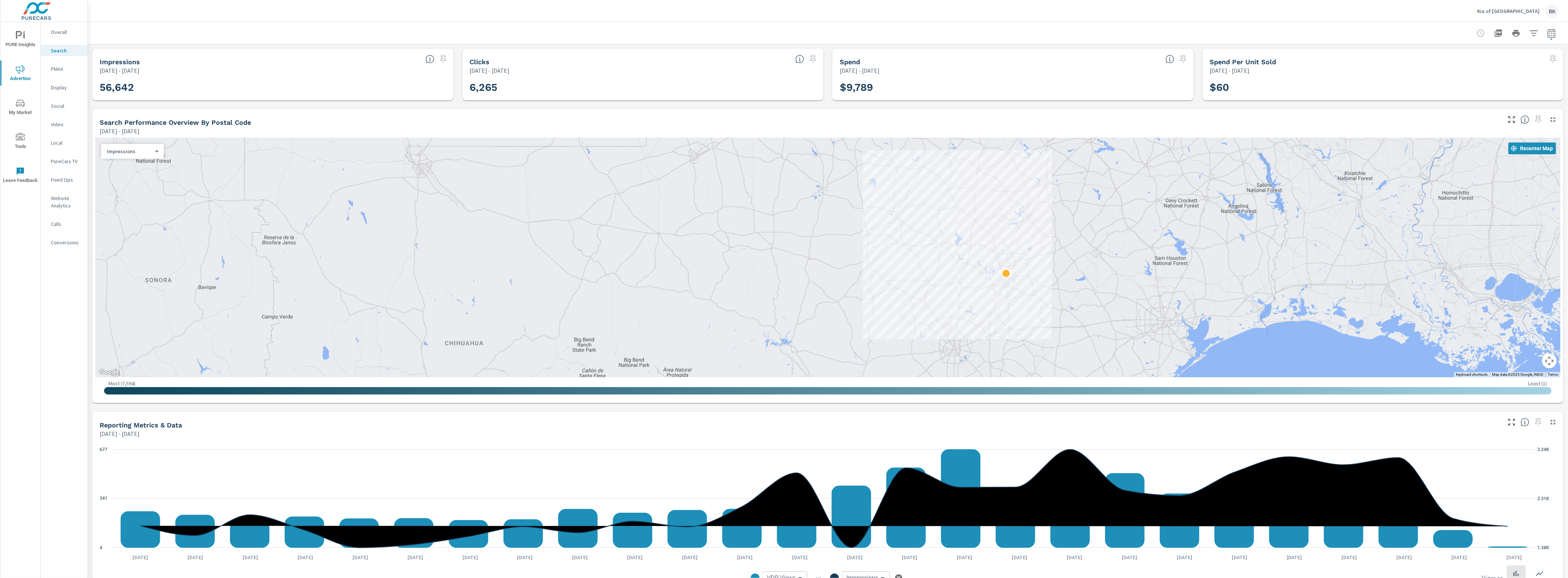
click at [1253, 38] on div at bounding box center [828, 33] width 1462 height 22
click at [59, 67] on p "PMAX" at bounding box center [66, 69] width 30 height 8
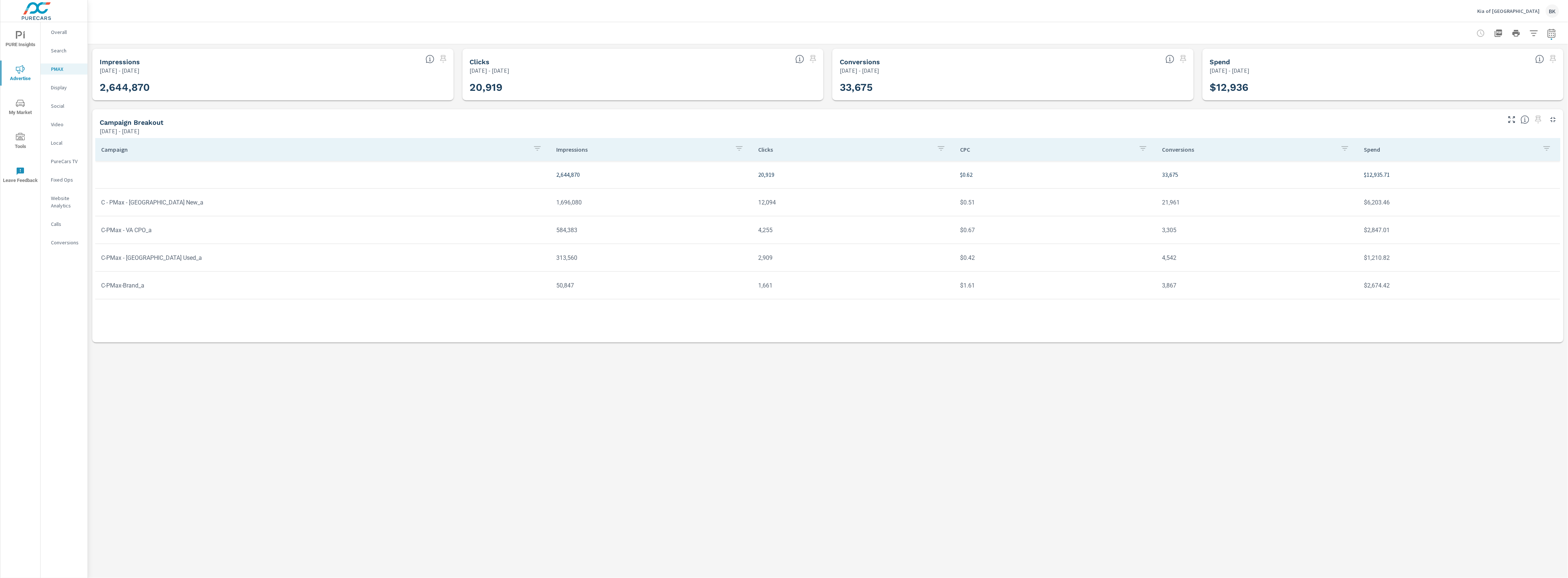
click at [55, 50] on p "Search" at bounding box center [66, 51] width 30 height 8
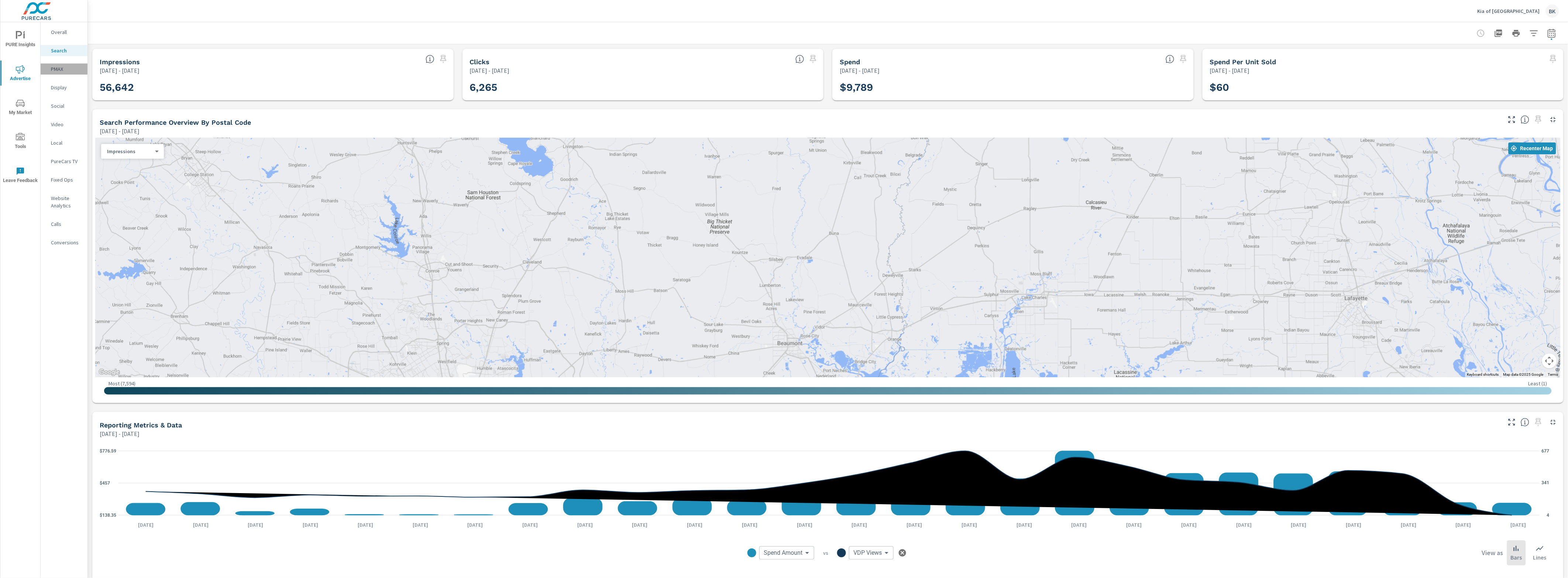
click at [59, 69] on p "PMAX" at bounding box center [66, 69] width 30 height 8
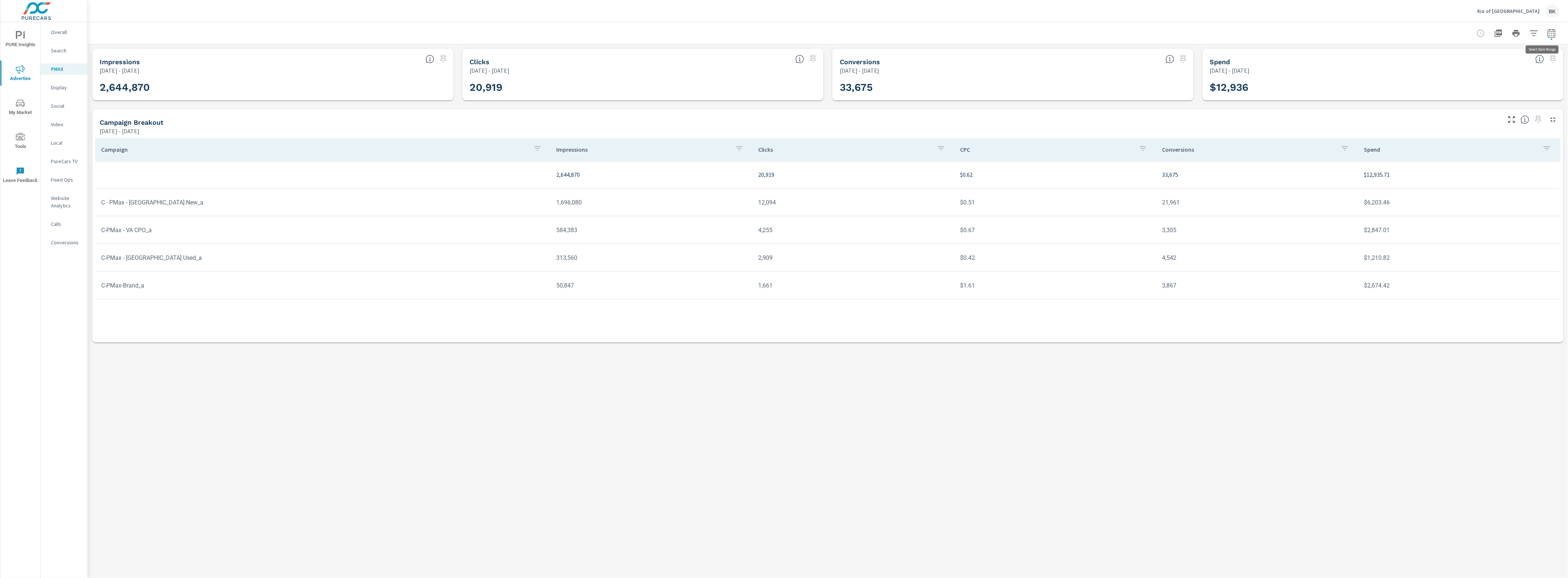
click at [1254, 31] on button "button" at bounding box center [1551, 33] width 14 height 14
click at [1254, 90] on input "[DATE]" at bounding box center [1474, 91] width 41 height 14
click at [1254, 180] on span "23" at bounding box center [1483, 179] width 17 height 10
type input "[DATE]"
click at [1254, 112] on p "+ Add comparison" at bounding box center [1500, 111] width 100 height 9
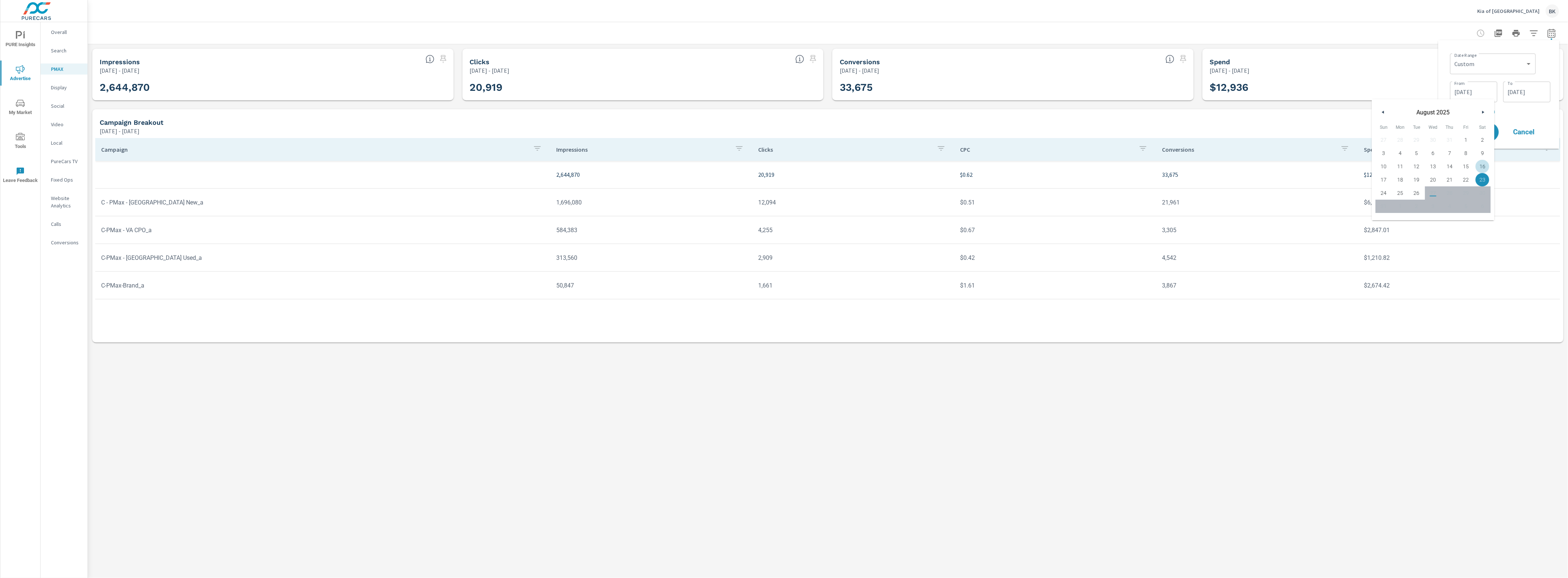
select select "Previous period"
click at [1254, 151] on span "Apply" at bounding box center [1477, 153] width 30 height 7
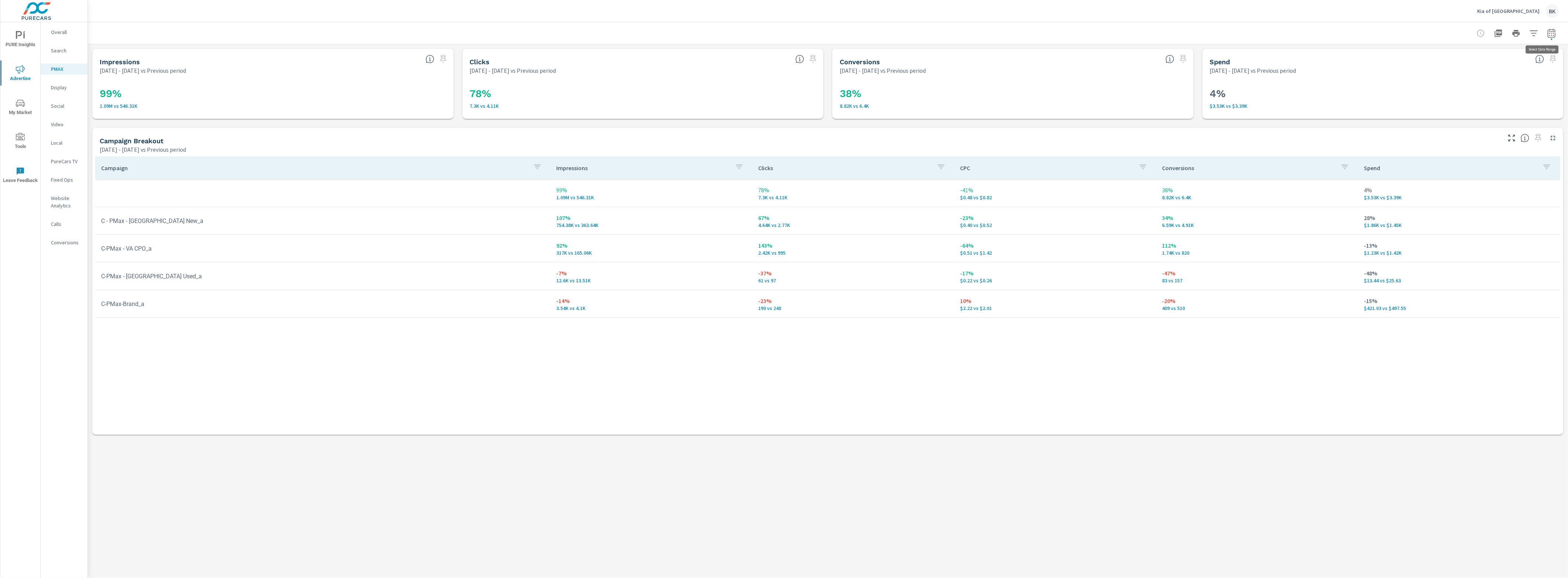
click at [1254, 35] on icon "button" at bounding box center [1552, 33] width 9 height 9
select select "Previous period"
click at [1254, 122] on icon "button" at bounding box center [1545, 124] width 9 height 9
click at [1254, 135] on button "Apply" at bounding box center [1477, 132] width 44 height 18
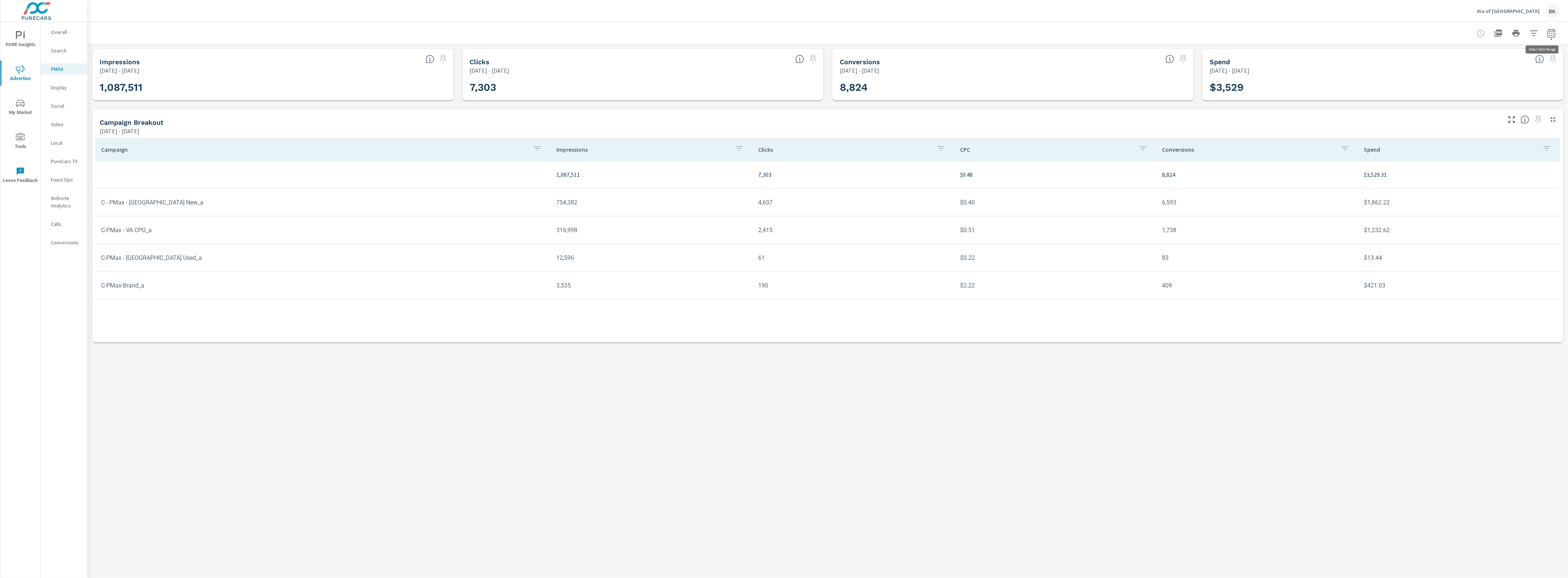
click at [1254, 30] on icon "button" at bounding box center [1552, 33] width 9 height 9
click at [1254, 92] on input "[DATE]" at bounding box center [1474, 91] width 41 height 14
click at [1254, 193] on span "26" at bounding box center [1417, 193] width 17 height 10
type input "[DATE]"
click at [1254, 113] on p "+ Add comparison" at bounding box center [1500, 111] width 100 height 9
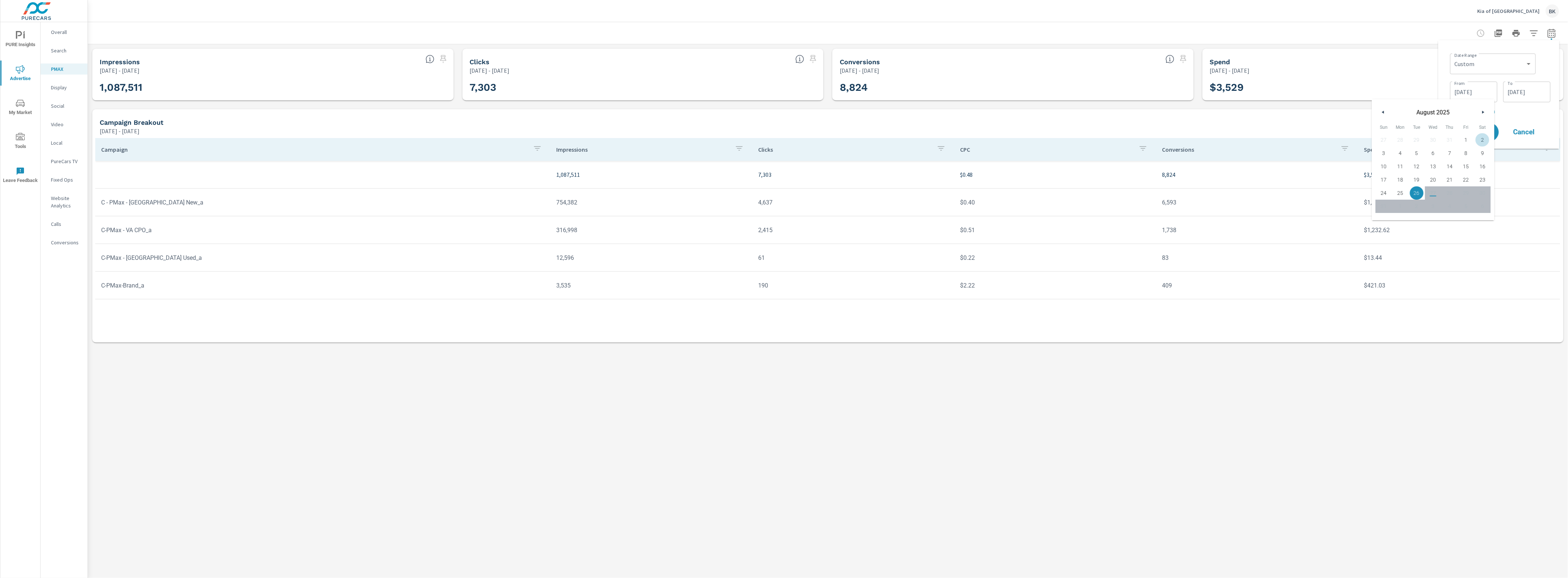
select select "Previous period"
click at [1254, 129] on div "Comparison Range Custom Previous period Previous month Previous year ​" at bounding box center [1500, 123] width 100 height 25
click at [1254, 125] on icon "button" at bounding box center [1545, 124] width 9 height 9
click at [1254, 130] on span "Apply" at bounding box center [1477, 132] width 30 height 7
click at [1254, 37] on icon "button" at bounding box center [1551, 33] width 8 height 9
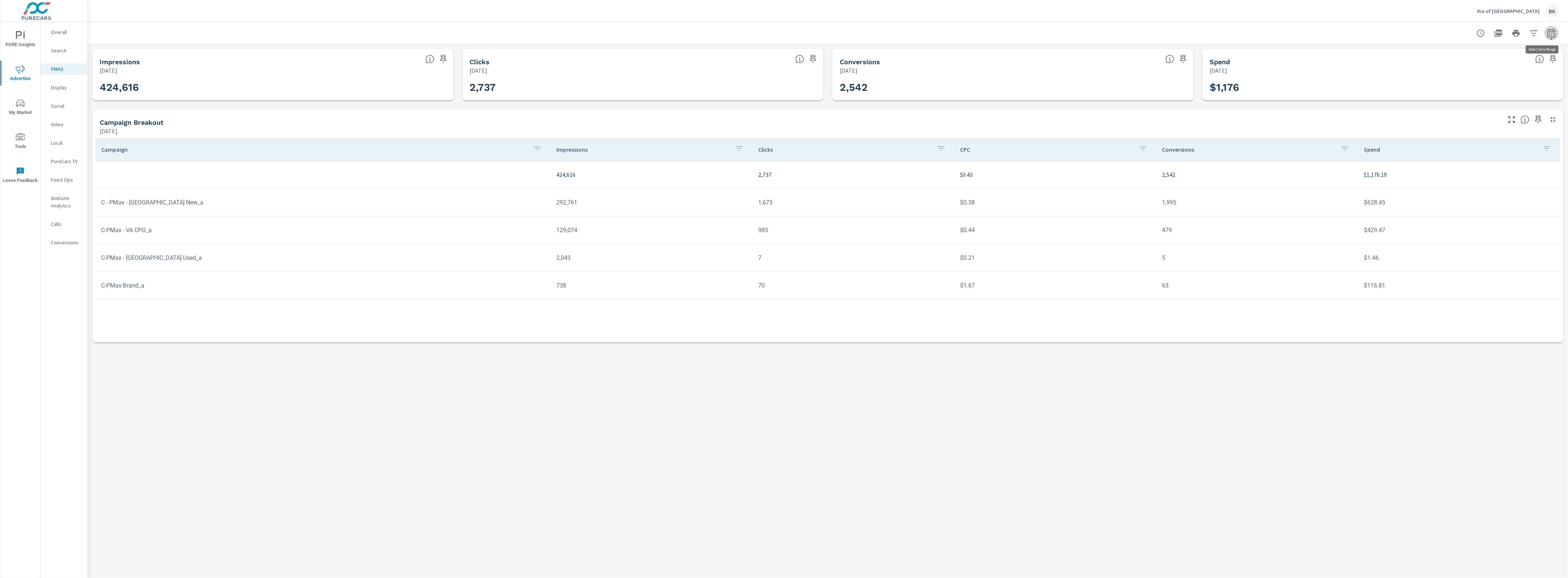
select select "[DATE]"
click at [1254, 89] on div "Date Range Custom [DATE] Last week Last 7 days Last 14 days Last 30 days Last 4…" at bounding box center [1499, 81] width 103 height 68
click at [1254, 106] on span "Cancel" at bounding box center [1524, 104] width 30 height 7
click at [1254, 32] on icon "button" at bounding box center [1552, 33] width 9 height 9
click at [1254, 64] on select "Custom [DATE] Last week Last 7 days Last 14 days Last 30 days Last 45 days Last…" at bounding box center [1493, 63] width 74 height 14
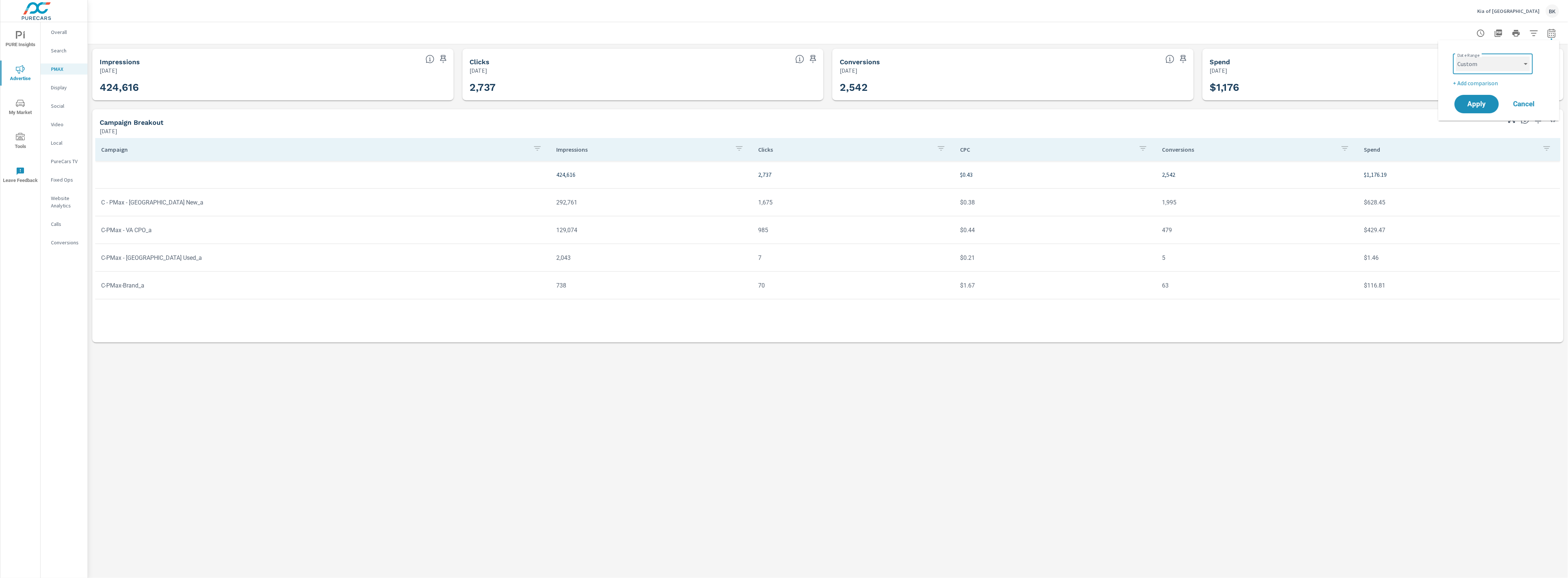
click at [1254, 56] on select "Custom [DATE] Last week Last 7 days Last 14 days Last 30 days Last 45 days Last…" at bounding box center [1493, 63] width 74 height 14
select select "custom"
click at [1254, 91] on input "[DATE]" at bounding box center [1474, 91] width 41 height 14
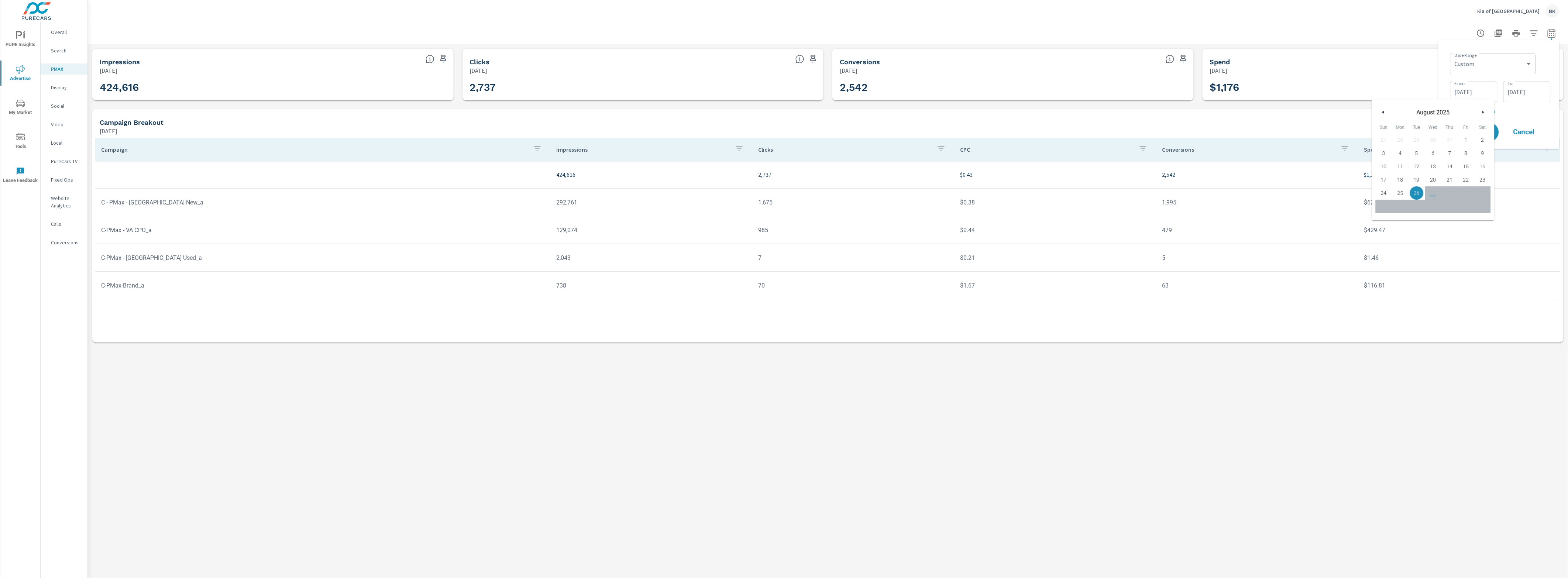
click at [1254, 191] on span "25" at bounding box center [1401, 193] width 17 height 10
type input "[DATE]"
click at [1254, 92] on input "[DATE]" at bounding box center [1527, 91] width 41 height 14
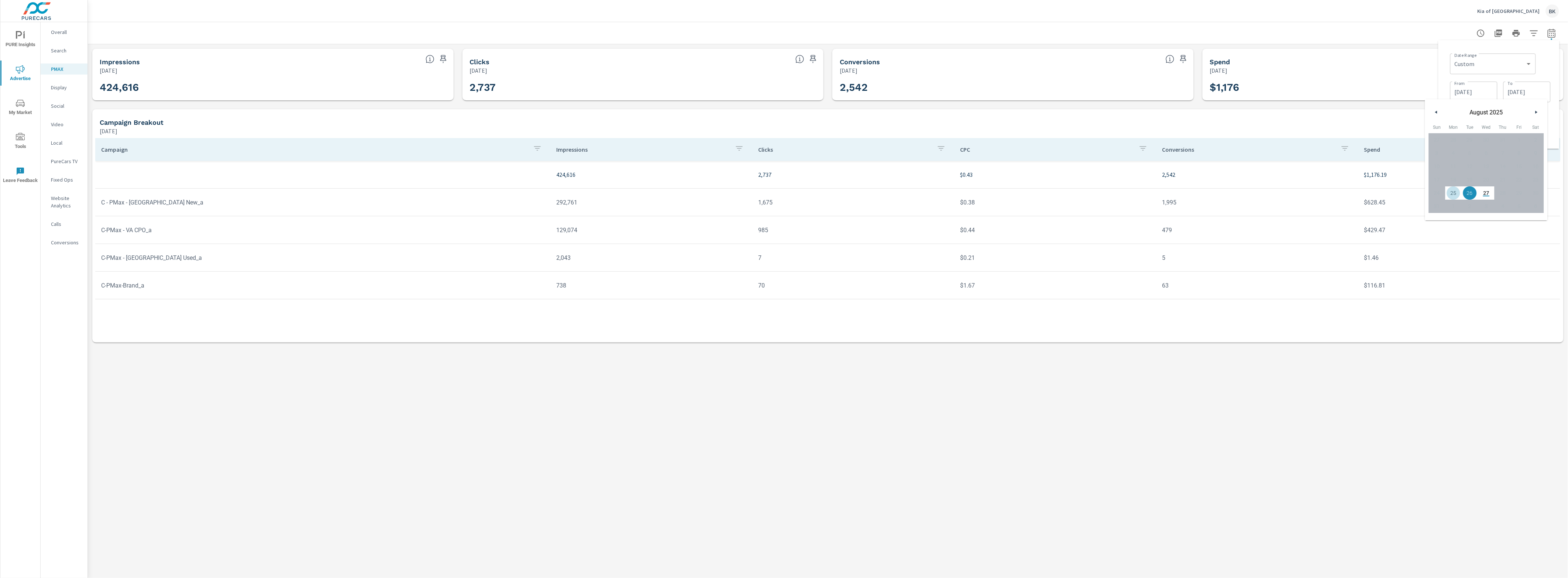
click at [1254, 194] on span "25" at bounding box center [1454, 193] width 17 height 10
type input "[DATE]"
click at [1254, 144] on div "Date Range Custom [DATE] Last week Last 7 days Last 14 days Last 30 days Last 4…" at bounding box center [1498, 94] width 121 height 109
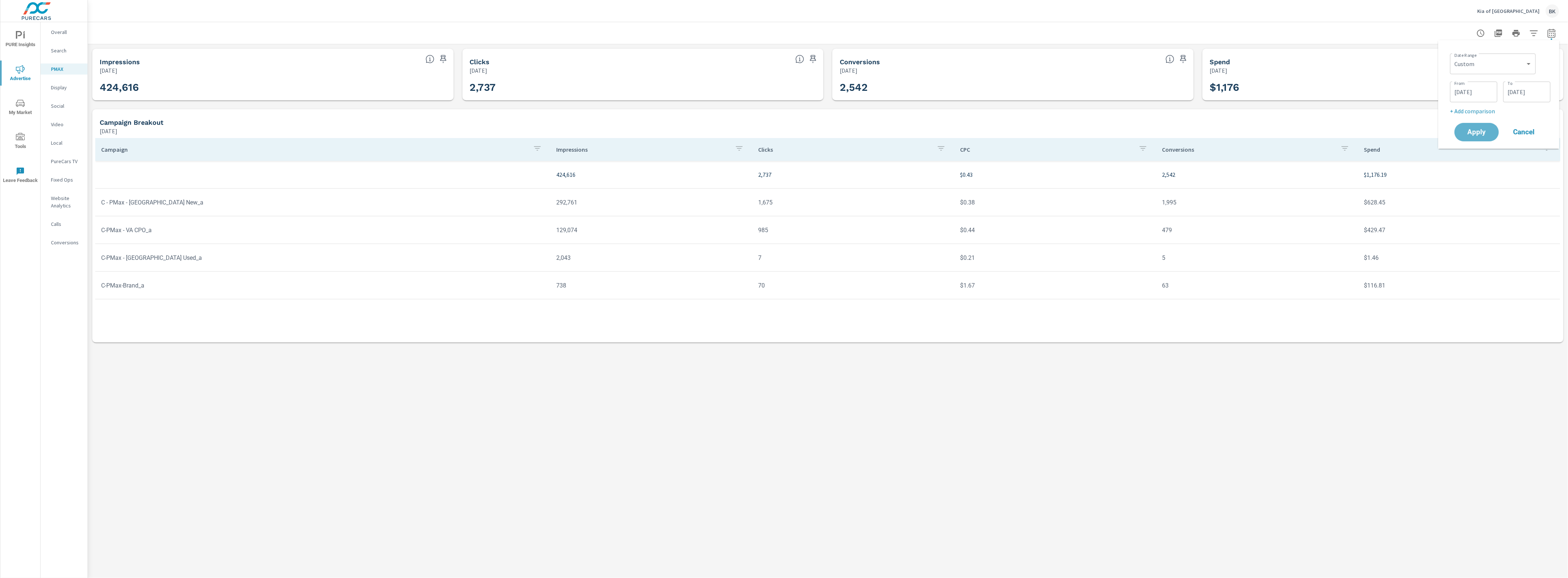
click at [1254, 134] on span "Apply" at bounding box center [1477, 132] width 30 height 7
click at [1254, 31] on icon "button" at bounding box center [1551, 33] width 8 height 9
click at [1254, 94] on input "[DATE]" at bounding box center [1474, 91] width 41 height 14
click at [1254, 194] on span "24" at bounding box center [1384, 193] width 17 height 10
type input "[DATE]"
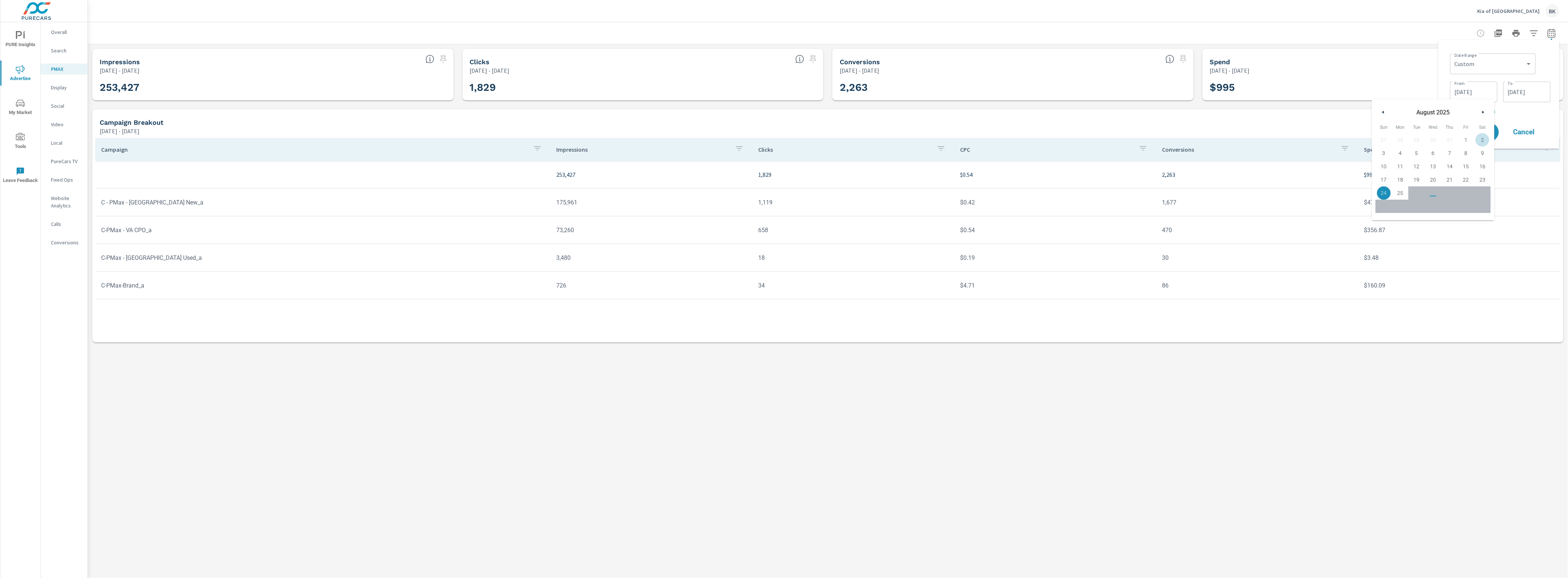
click at [1254, 94] on input "[DATE]" at bounding box center [1527, 91] width 41 height 14
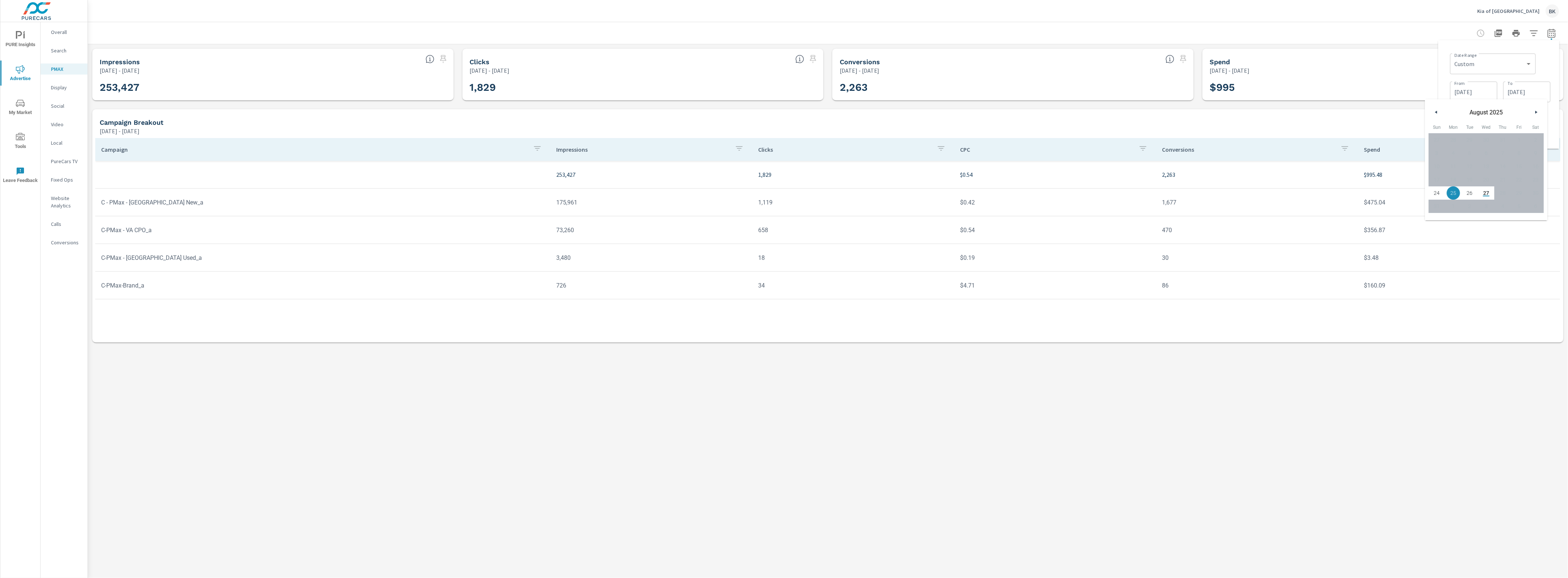
click at [1254, 195] on span "24" at bounding box center [1437, 193] width 17 height 10
type input "[DATE]"
click at [1254, 124] on div "Date Range Custom [DATE] Last week Last 7 days Last 14 days Last 30 days Last 4…" at bounding box center [1499, 94] width 109 height 97
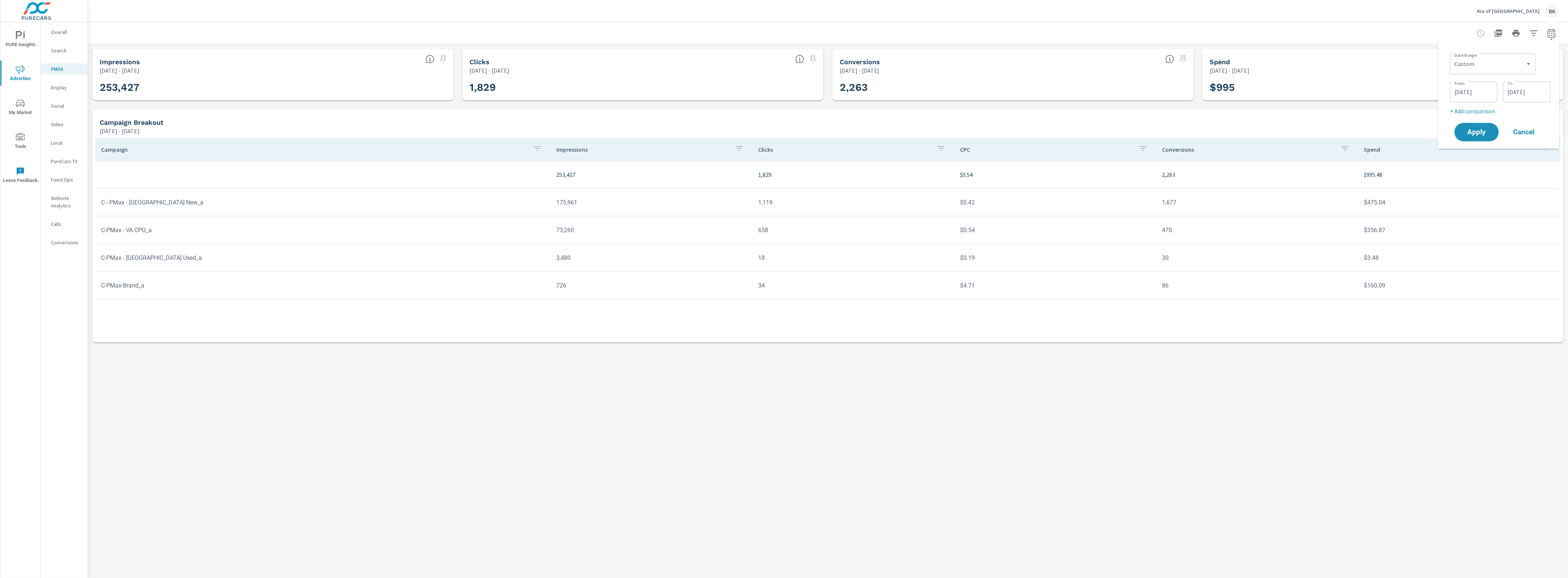
click at [1254, 138] on button "Apply" at bounding box center [1477, 132] width 44 height 18
drag, startPoint x: 530, startPoint y: 175, endPoint x: 621, endPoint y: 175, distance: 91.0
click at [614, 174] on tr "208,978 1,445 $0.44 1,995 $638.87" at bounding box center [827, 175] width 1465 height 27
click at [644, 359] on div "PMAX Performance Kia of [GEOGRAPHIC_DATA] Report date range: [DATE] - [DATE] Im…" at bounding box center [828, 300] width 1480 height 556
click at [1254, 34] on icon "button" at bounding box center [1552, 33] width 9 height 9
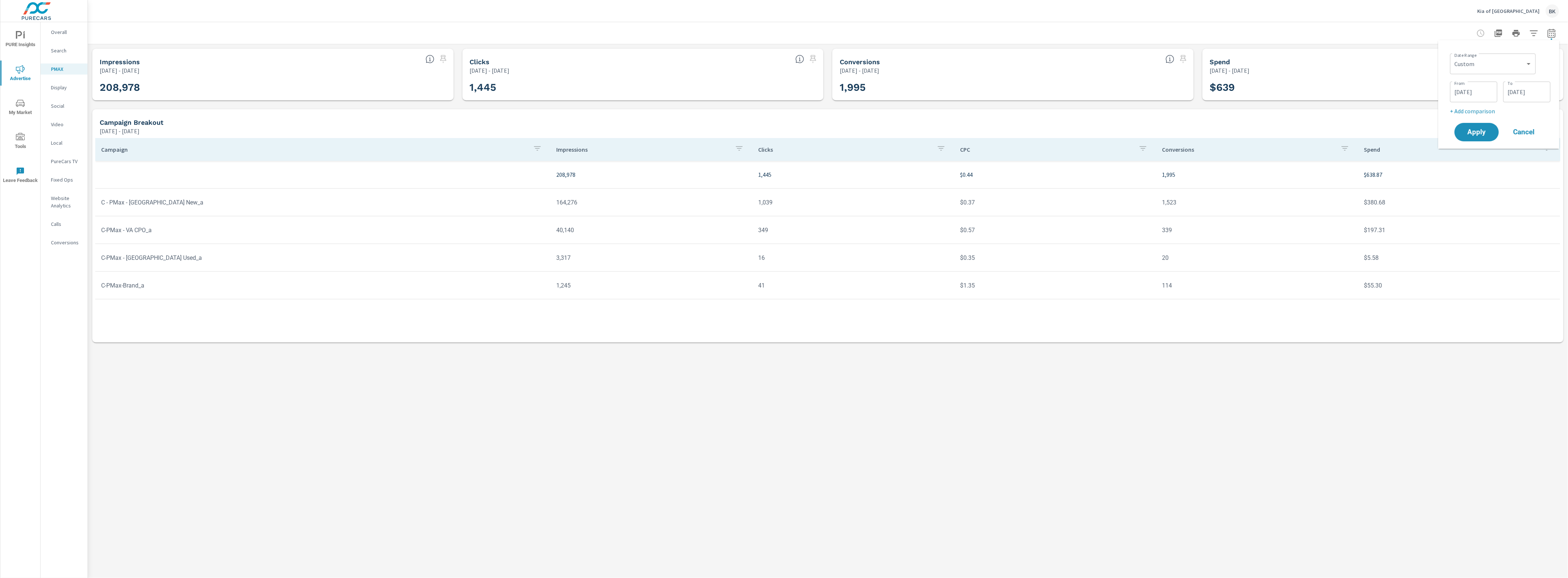
click at [1254, 92] on input "[DATE]" at bounding box center [1474, 91] width 41 height 14
click at [1254, 97] on input "[DATE]" at bounding box center [1527, 91] width 41 height 14
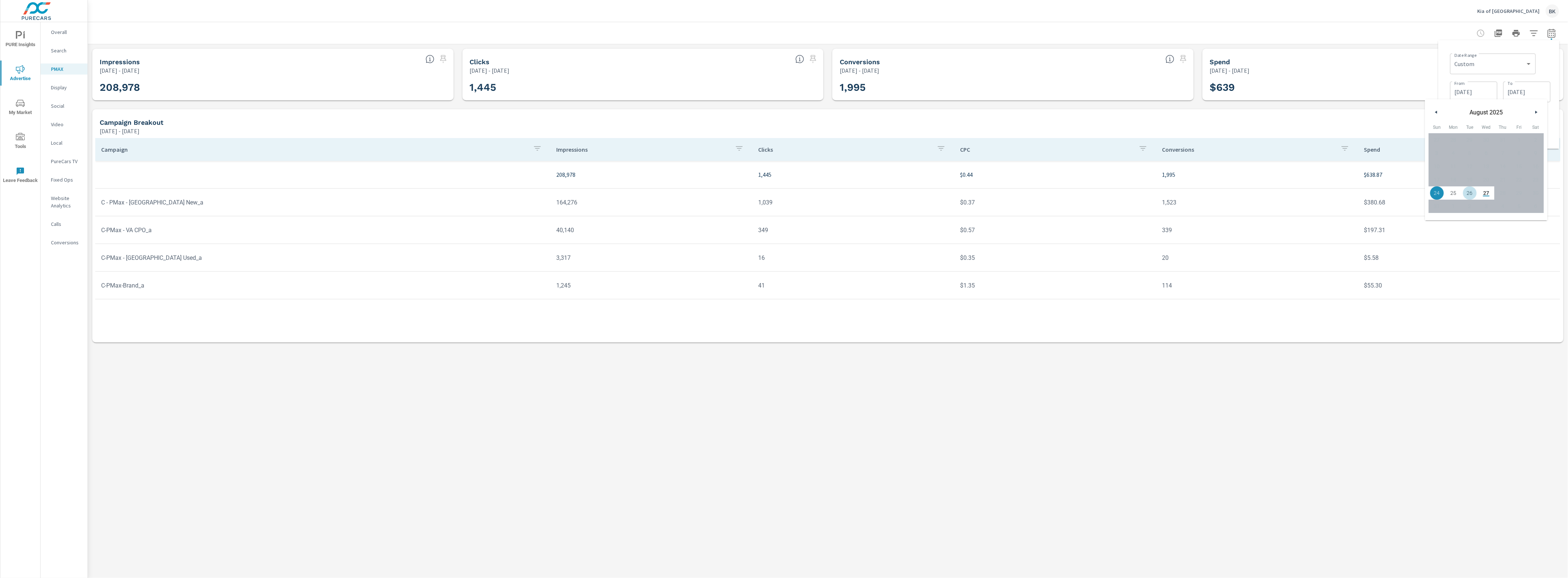
click at [1254, 195] on span "26" at bounding box center [1470, 193] width 17 height 10
type input "[DATE]"
click at [1254, 91] on input "[DATE]" at bounding box center [1474, 91] width 41 height 14
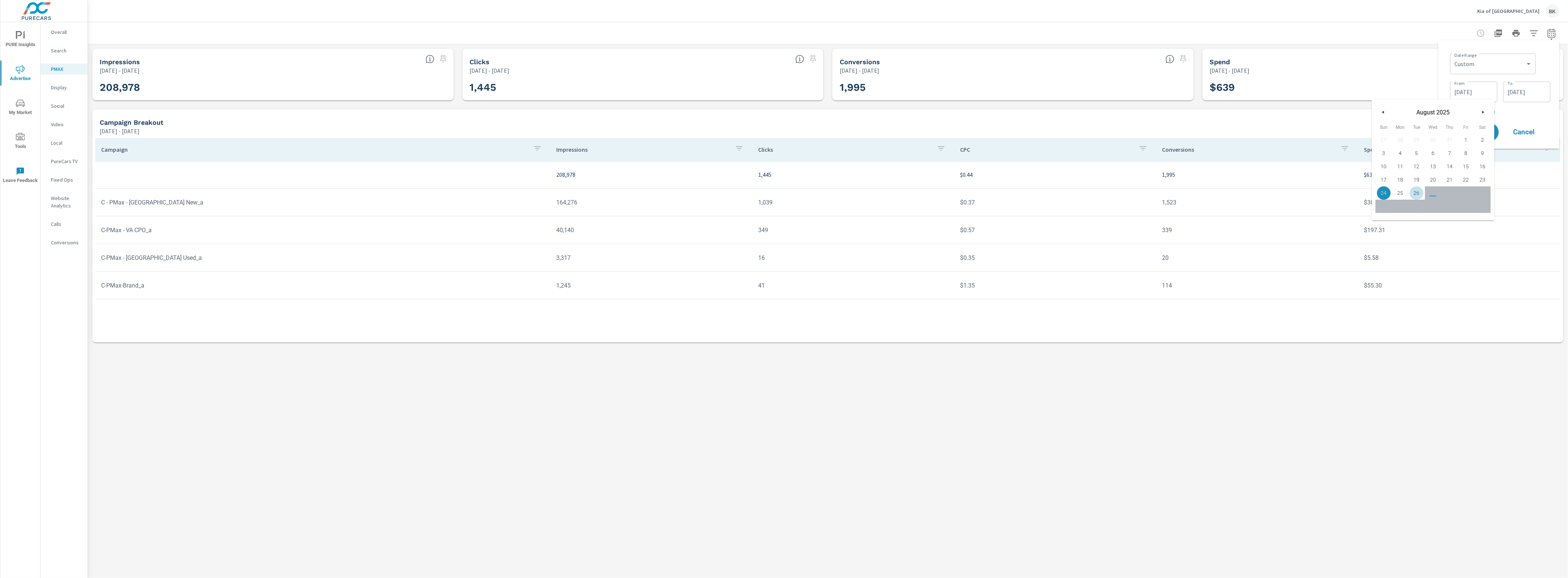
click at [1254, 194] on span "26" at bounding box center [1417, 193] width 17 height 10
type input "[DATE]"
click at [1254, 113] on p "+ Add comparison" at bounding box center [1500, 111] width 100 height 9
select select "Previous period"
click at [1254, 123] on icon "button" at bounding box center [1544, 123] width 5 height 7
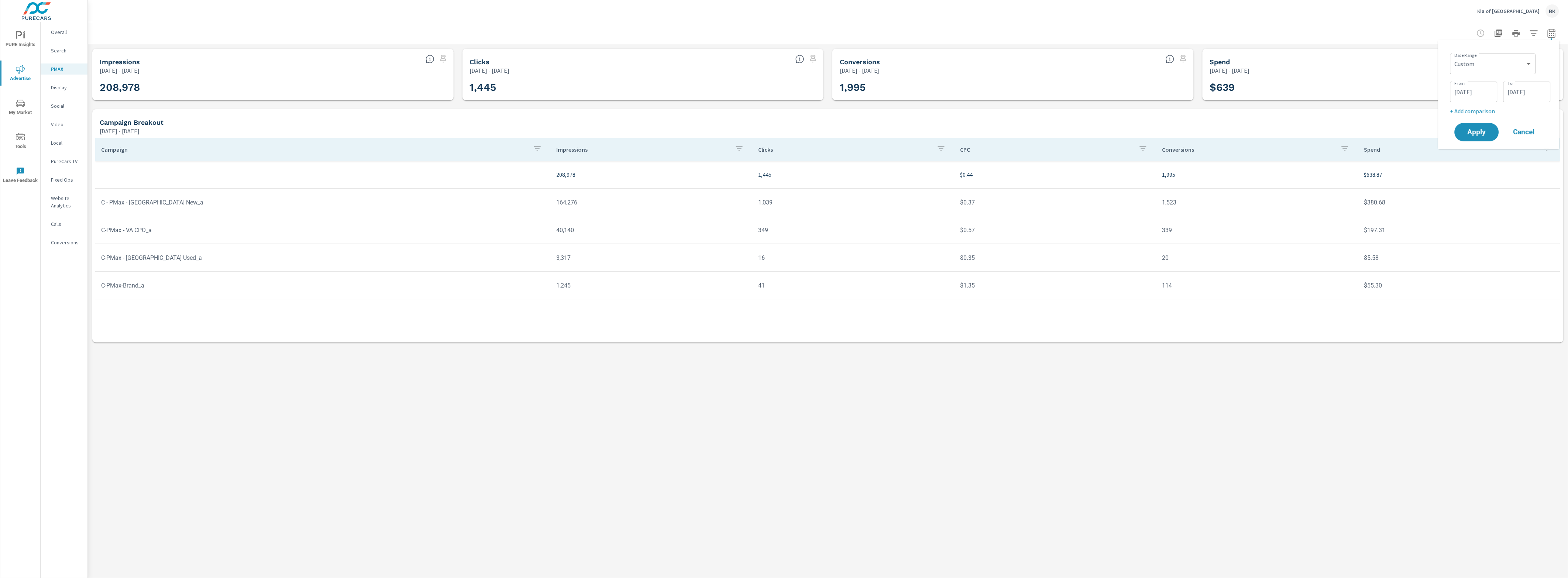
click at [1254, 135] on span "Apply" at bounding box center [1477, 132] width 30 height 7
click at [1254, 34] on icon "button" at bounding box center [1552, 33] width 9 height 9
select select "[DATE]"
click at [1254, 87] on div "Date Range Custom [DATE] Last week Last 7 days Last 14 days Last 30 days Last 4…" at bounding box center [1499, 81] width 103 height 68
click at [1254, 110] on button "Cancel" at bounding box center [1524, 104] width 44 height 18
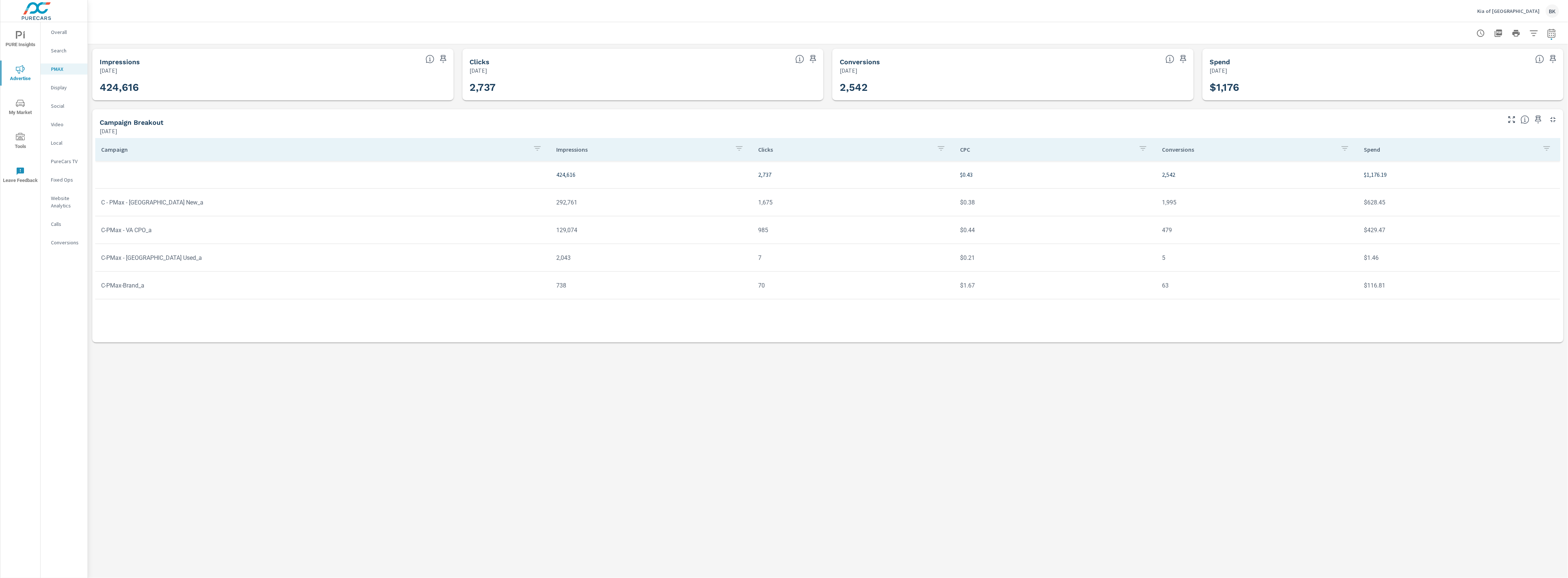
click at [1176, 152] on p "Conversions" at bounding box center [1248, 150] width 173 height 8
click at [1179, 148] on p "Conversions" at bounding box center [1243, 150] width 163 height 8
drag, startPoint x: 1168, startPoint y: 204, endPoint x: 1156, endPoint y: 202, distance: 12.2
click at [1156, 202] on td "5" at bounding box center [1257, 202] width 202 height 19
click at [1254, 369] on div "PMAX Performance Kia of North Austin Report date range: [DATE] - [DATE] Impress…" at bounding box center [828, 300] width 1480 height 556
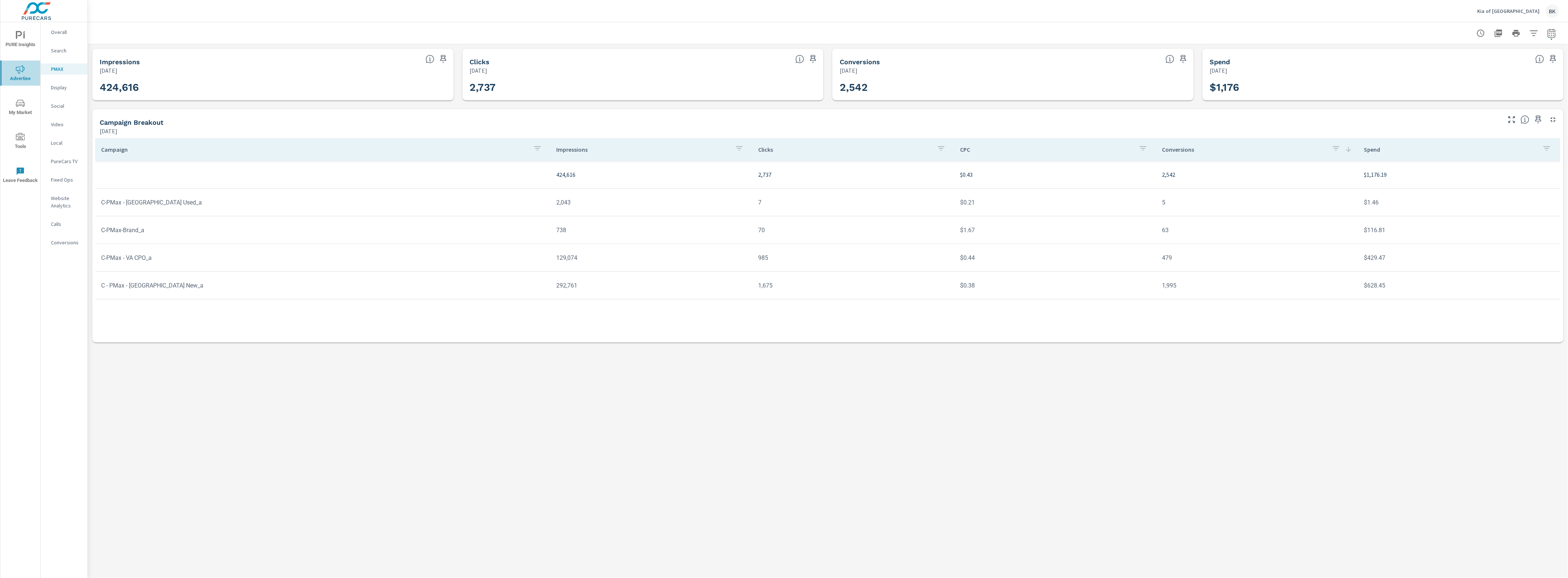
click at [24, 72] on icon "nav menu" at bounding box center [21, 69] width 9 height 9
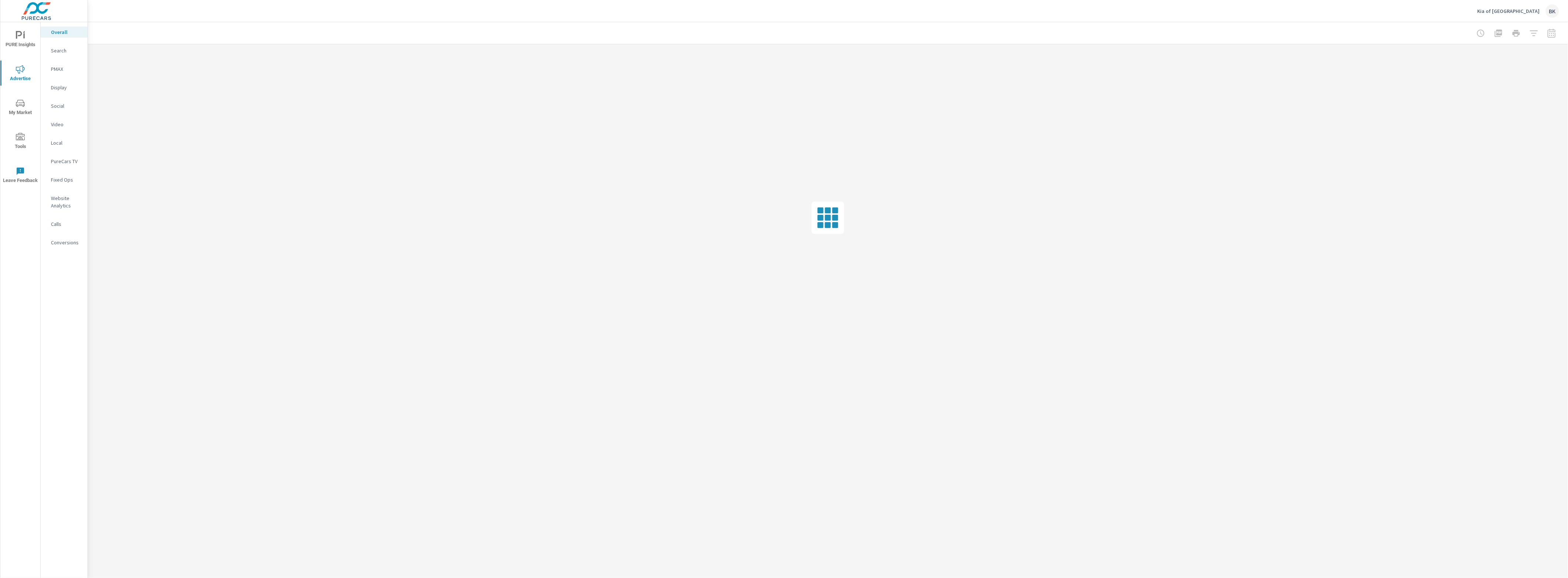
click at [64, 52] on p "Search" at bounding box center [66, 51] width 30 height 8
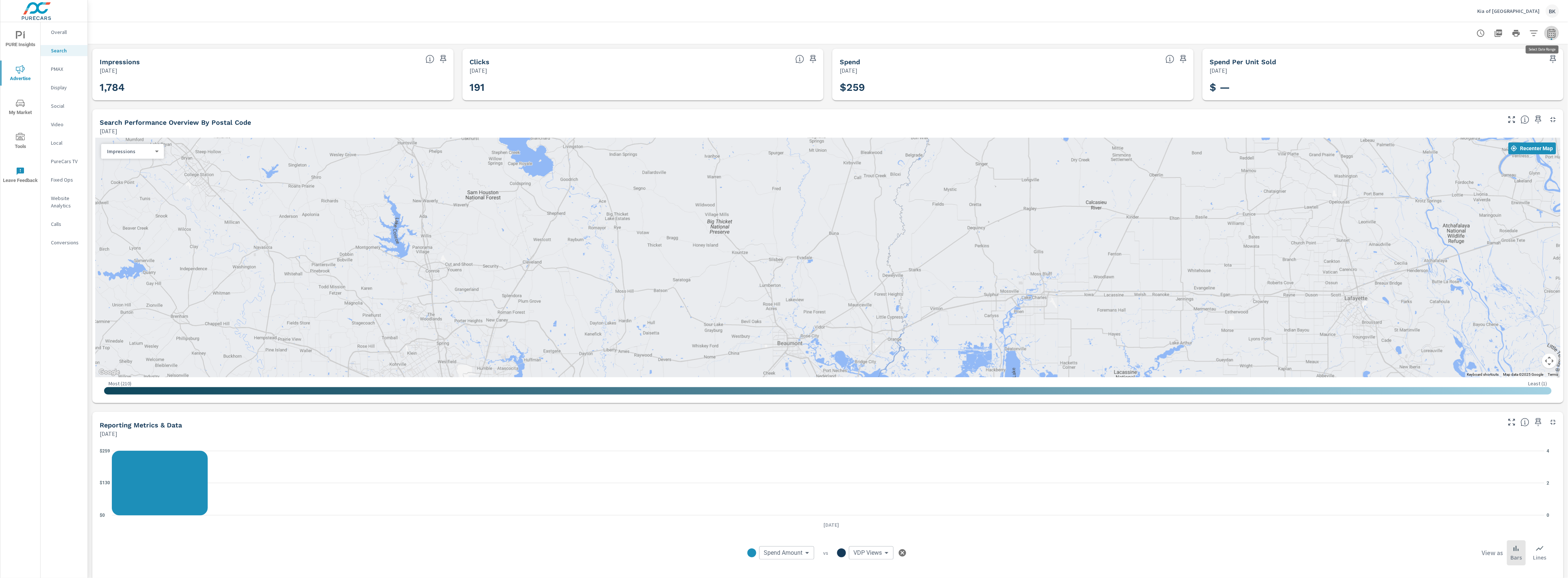
click at [1254, 34] on icon "button" at bounding box center [1551, 33] width 8 height 9
click at [1254, 65] on select "Custom [DATE] Last week Last 7 days Last 14 days Last 30 days Last 45 days Last…" at bounding box center [1486, 63] width 74 height 14
click at [1254, 56] on select "Custom [DATE] Last week Last 7 days Last 14 days Last 30 days Last 45 days Last…" at bounding box center [1486, 63] width 74 height 14
select select "custom"
click at [1254, 87] on input "[DATE]" at bounding box center [1467, 91] width 41 height 14
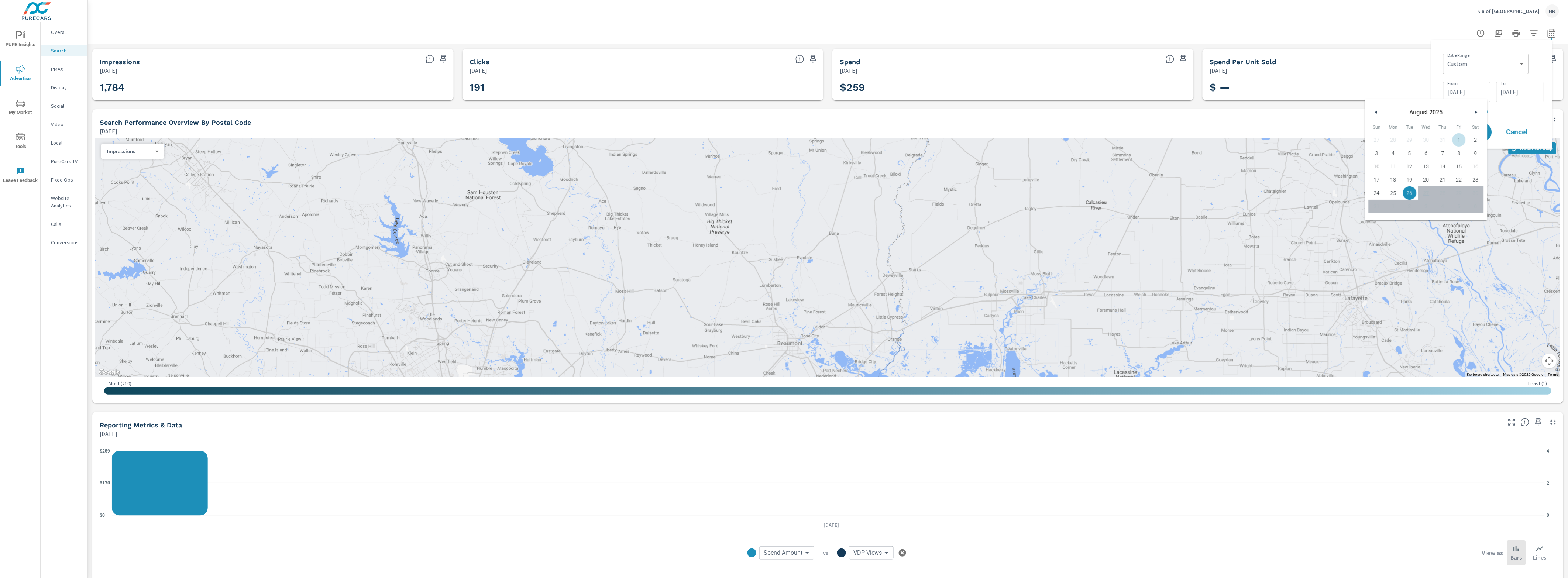
click at [1254, 137] on span "1" at bounding box center [1459, 140] width 17 height 10
type input "[DATE]"
click at [1254, 132] on button "Apply" at bounding box center [1470, 132] width 44 height 18
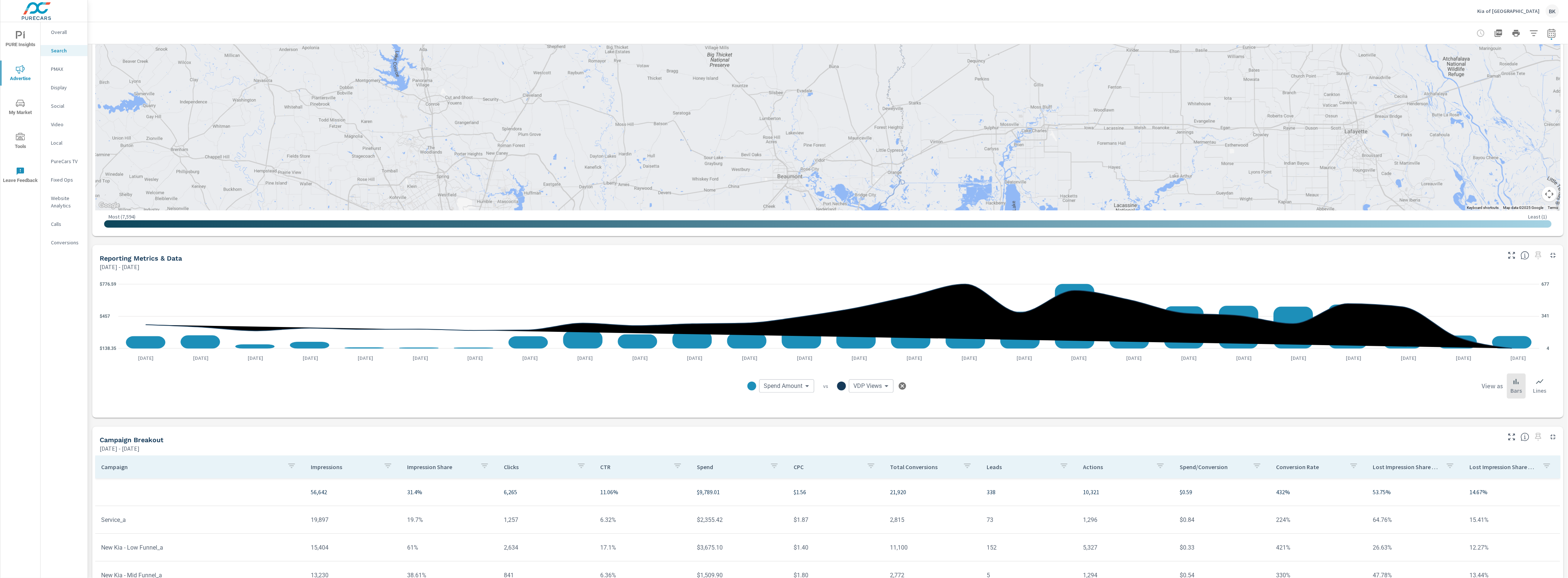
scroll to position [185, 0]
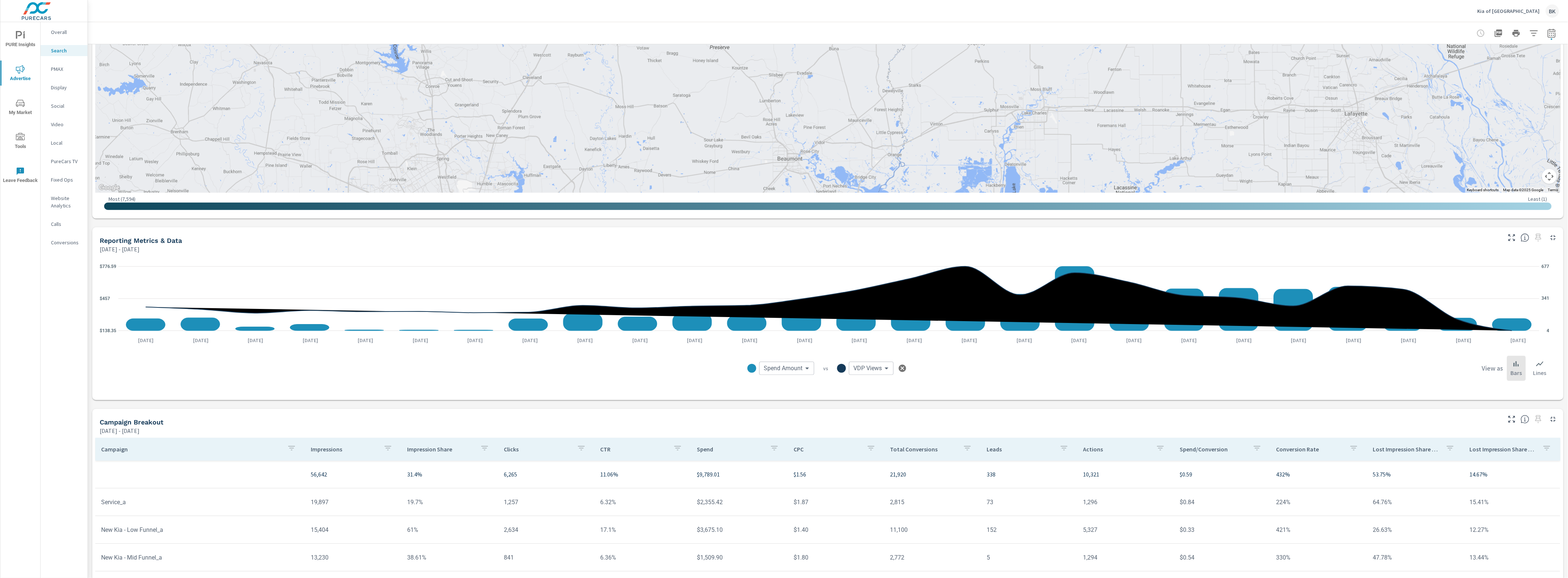
click at [1254, 236] on icon "button" at bounding box center [1512, 238] width 9 height 9
